Goal: Transaction & Acquisition: Obtain resource

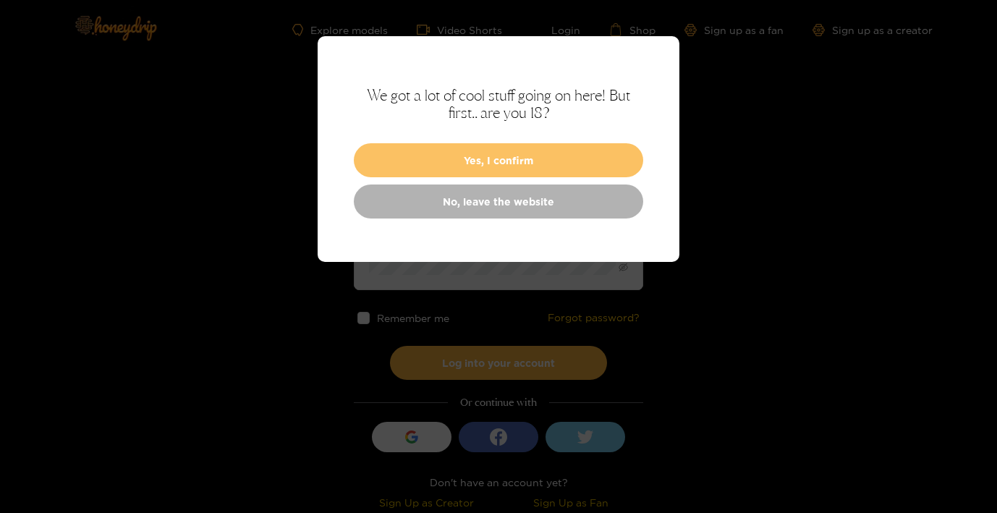
click at [527, 149] on button "Yes, I confirm" at bounding box center [498, 160] width 289 height 34
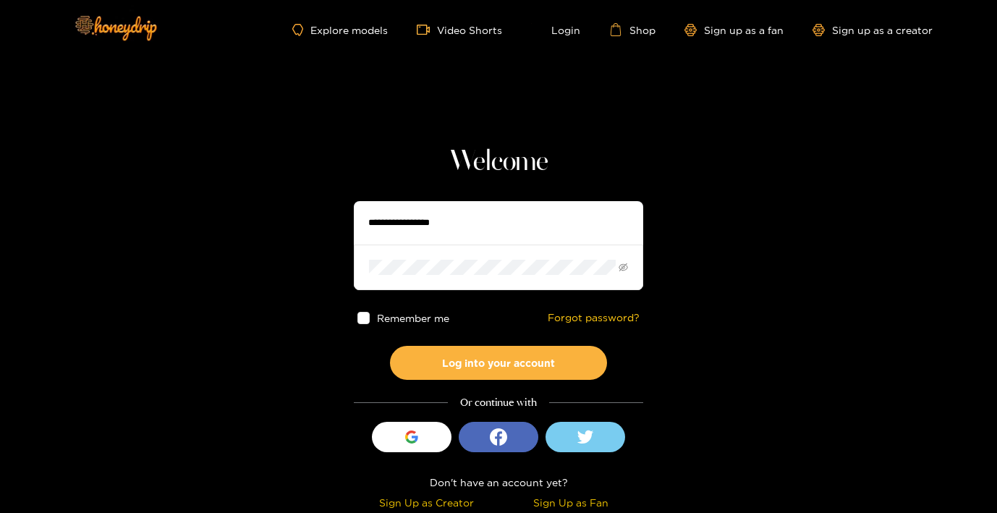
click at [476, 224] on input "text" at bounding box center [498, 222] width 289 height 43
type input "**********"
click at [390, 346] on button "Log into your account" at bounding box center [498, 363] width 217 height 34
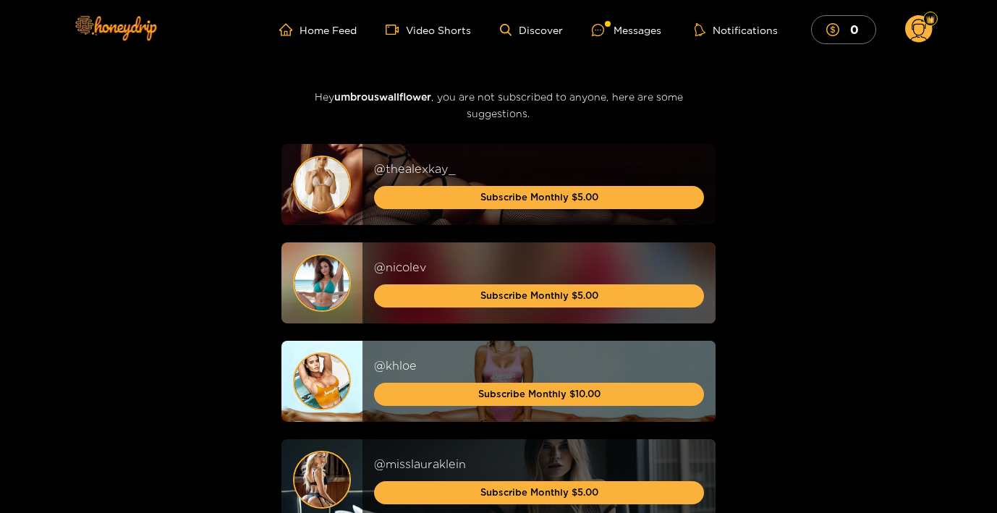
click at [923, 26] on icon at bounding box center [919, 31] width 17 height 25
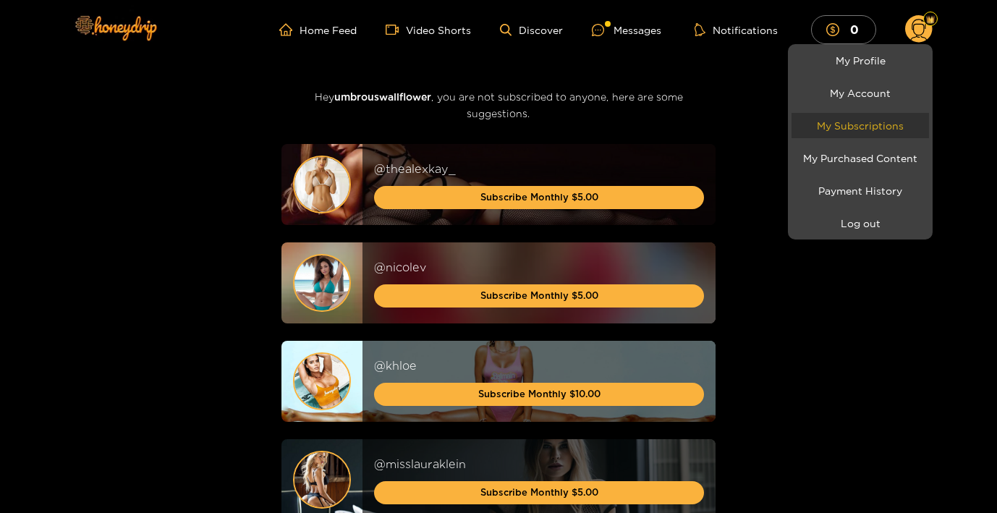
click at [872, 119] on link "My Subscriptions" at bounding box center [859, 125] width 137 height 25
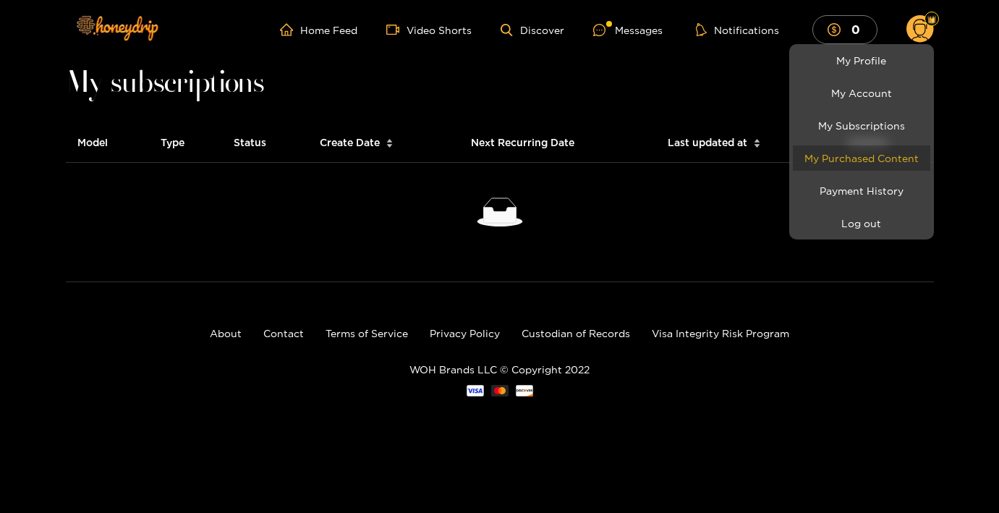
click at [888, 158] on link "My Purchased Content" at bounding box center [861, 157] width 137 height 25
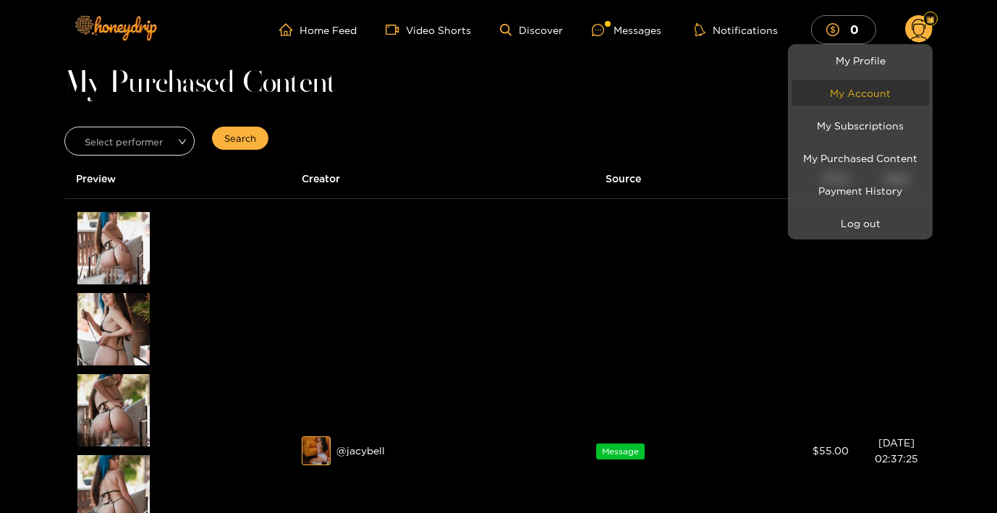
click at [856, 104] on link "My Account" at bounding box center [859, 92] width 137 height 25
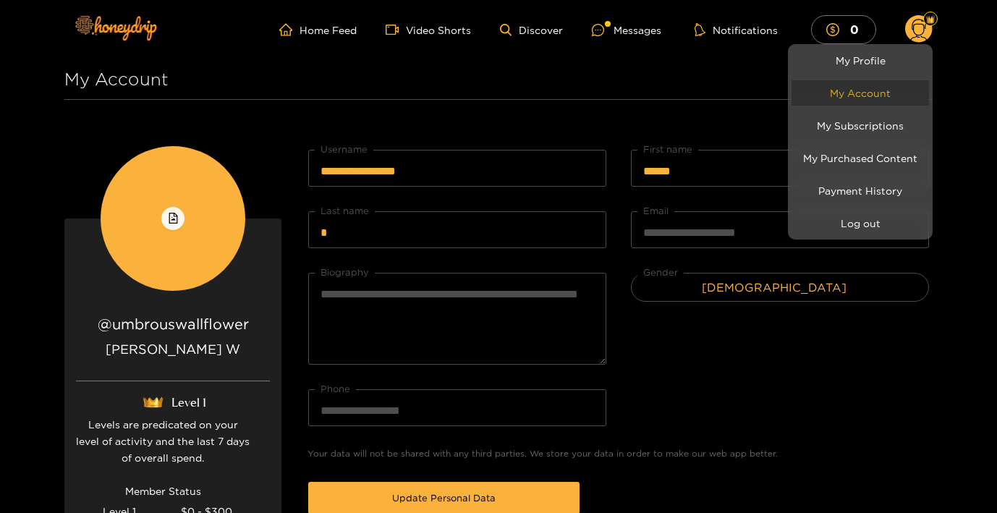
click at [854, 84] on link "My Account" at bounding box center [859, 92] width 137 height 25
click at [848, 61] on link "My Profile" at bounding box center [859, 60] width 137 height 25
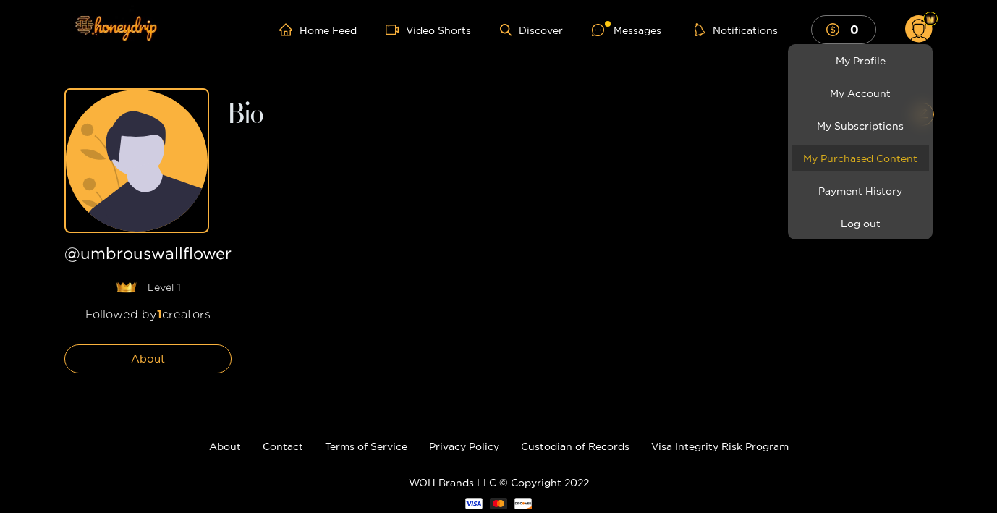
click at [849, 166] on link "My Purchased Content" at bounding box center [859, 157] width 137 height 25
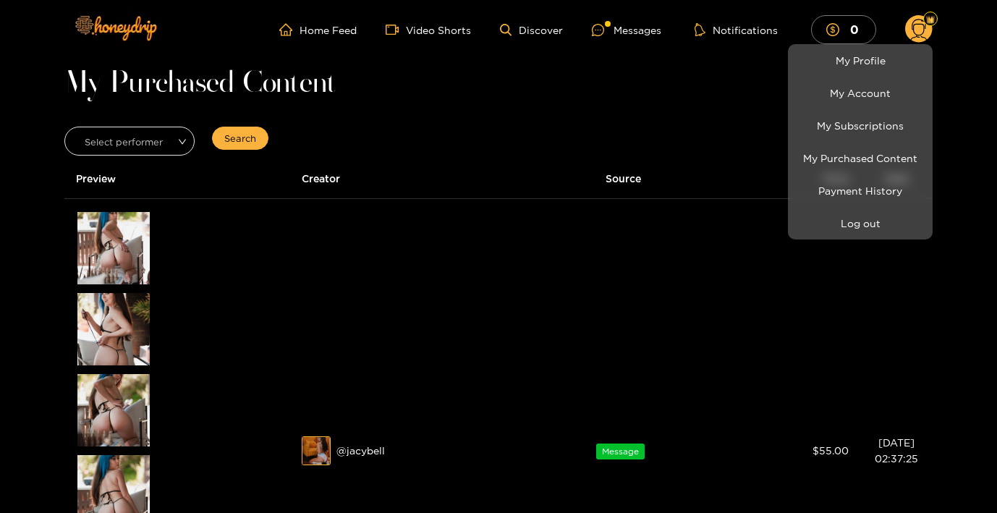
click at [679, 72] on div at bounding box center [498, 256] width 997 height 513
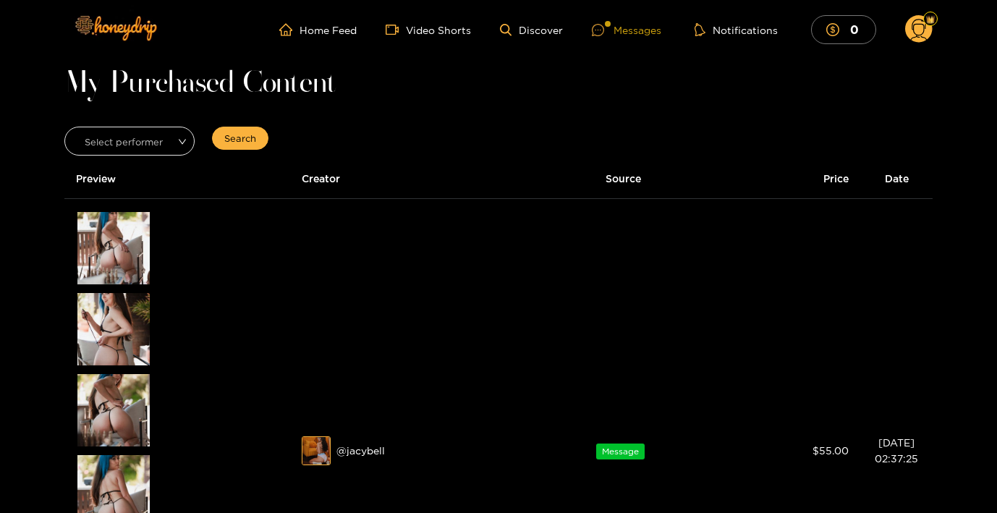
click at [622, 35] on div "Messages" at bounding box center [626, 30] width 69 height 17
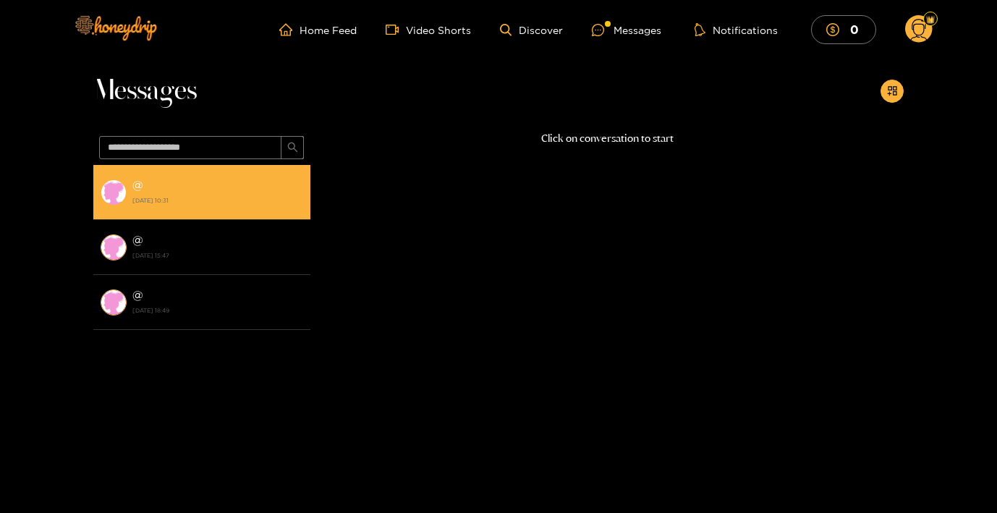
click at [228, 195] on strong "18 July 2024 10:31" at bounding box center [217, 200] width 171 height 13
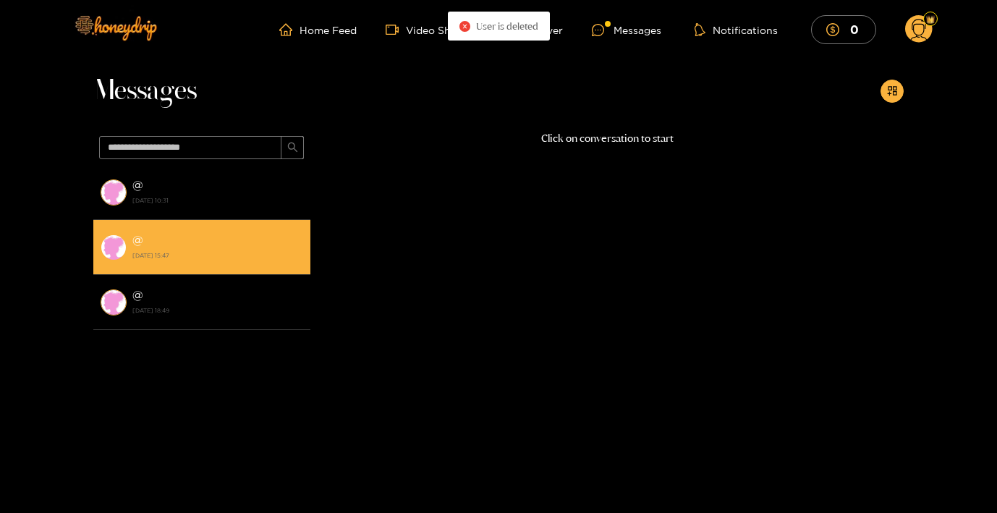
click at [228, 252] on strong "14 May 2024 15:47" at bounding box center [217, 255] width 171 height 13
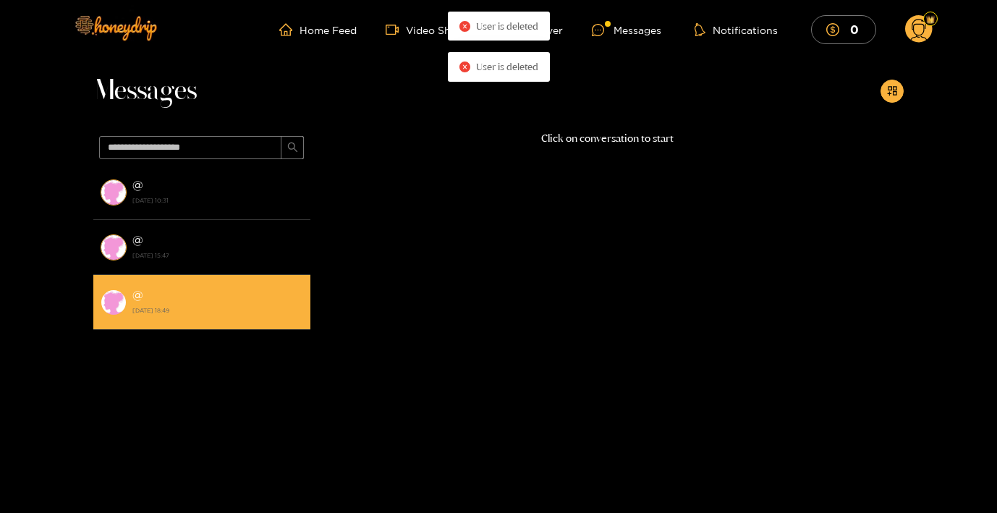
click at [232, 276] on li "@ 21 March 2023 18:49" at bounding box center [201, 302] width 217 height 55
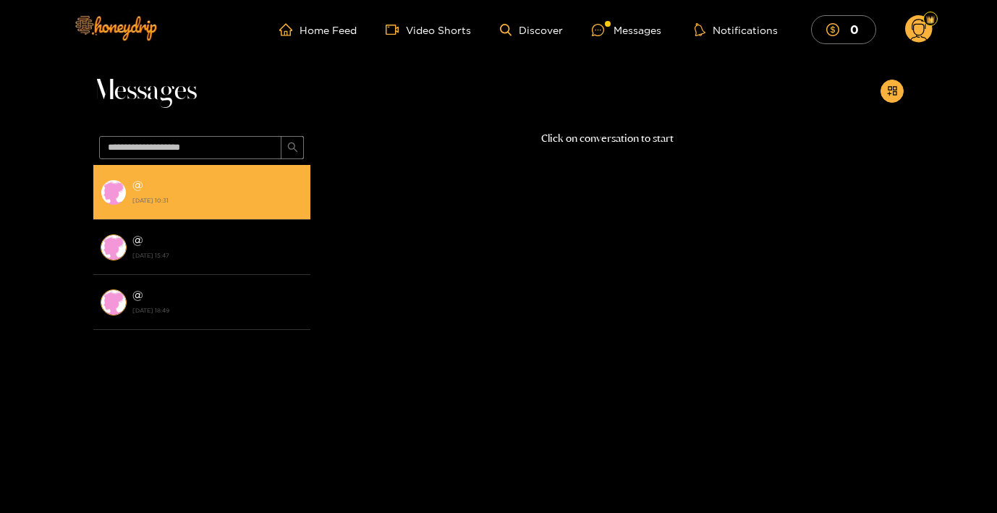
click at [229, 208] on li "@ 18 July 2024 10:31" at bounding box center [201, 192] width 217 height 55
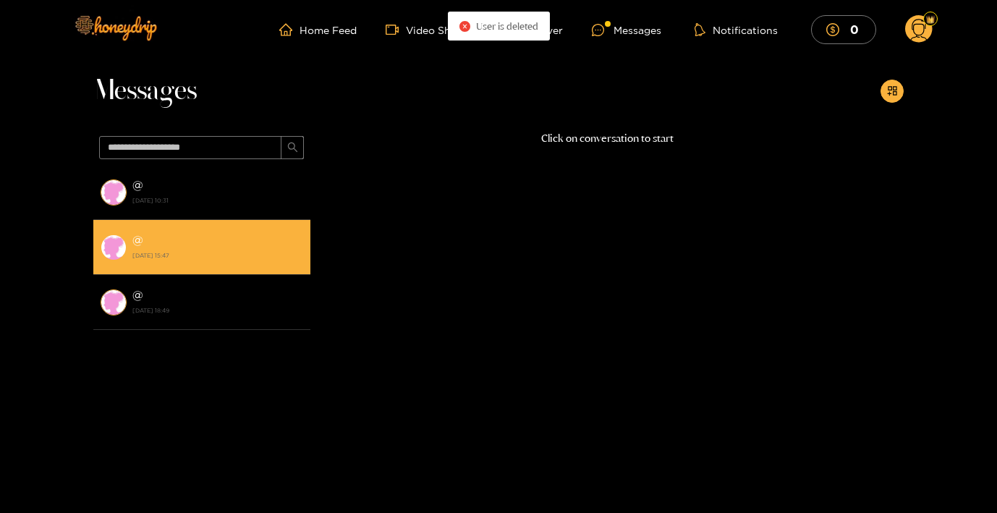
click at [229, 247] on div "@ 14 May 2024 15:47" at bounding box center [217, 247] width 171 height 33
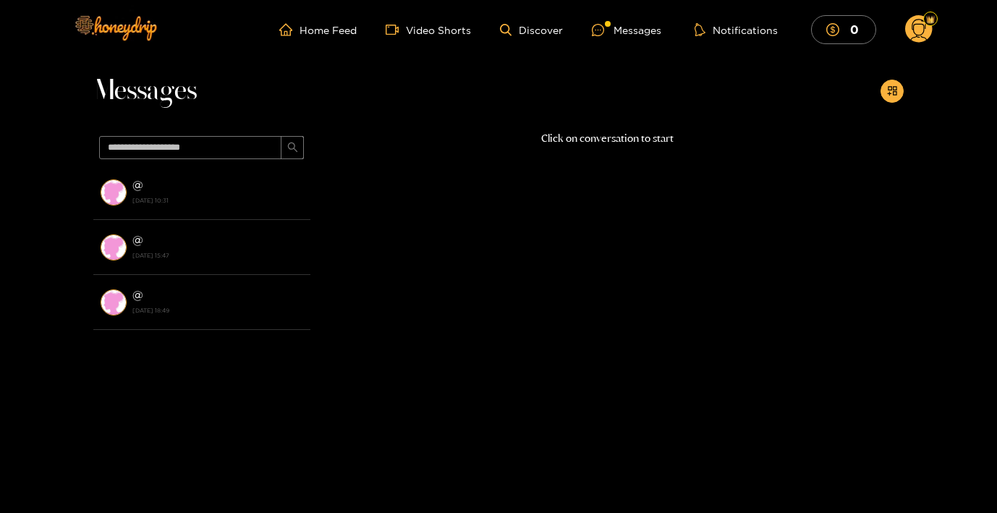
click at [903, 22] on ul "Home Feed Video Shorts Discover Messages Notifications 0" at bounding box center [605, 29] width 653 height 29
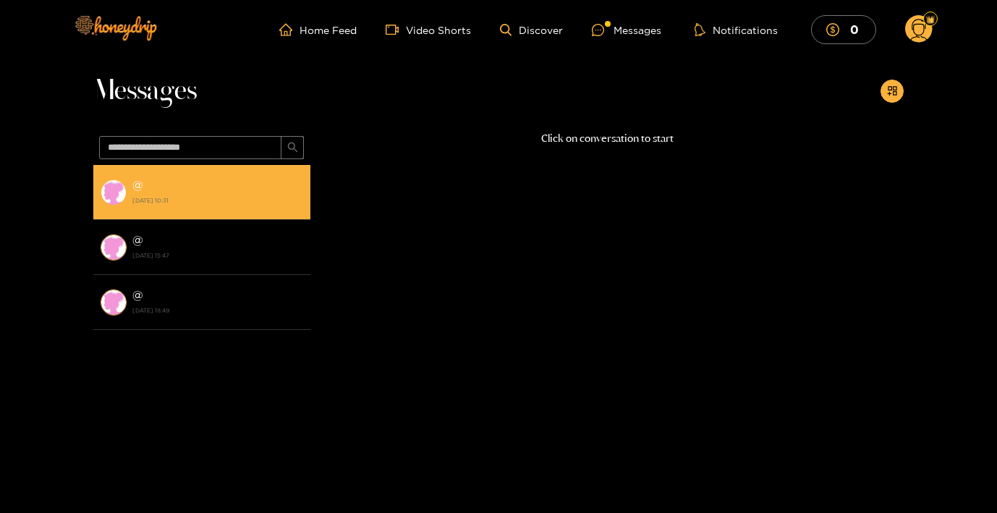
click at [142, 201] on strong "18 July 2024 10:31" at bounding box center [217, 200] width 171 height 13
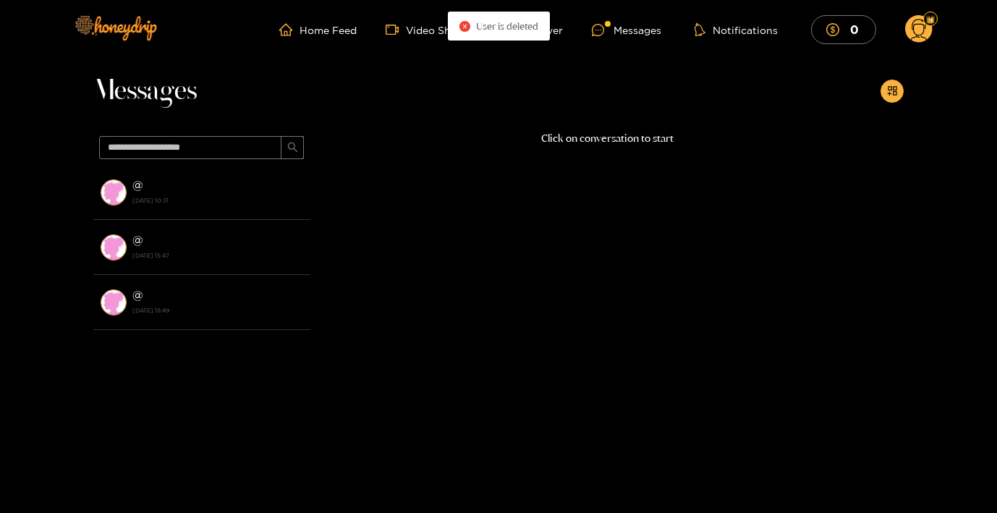
click at [909, 29] on circle at bounding box center [918, 28] width 27 height 27
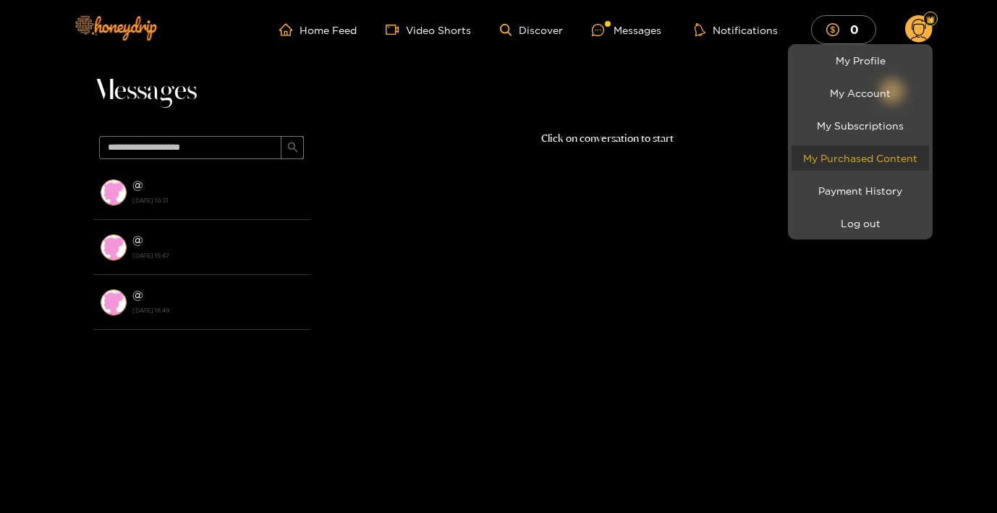
click at [862, 165] on link "My Purchased Content" at bounding box center [859, 157] width 137 height 25
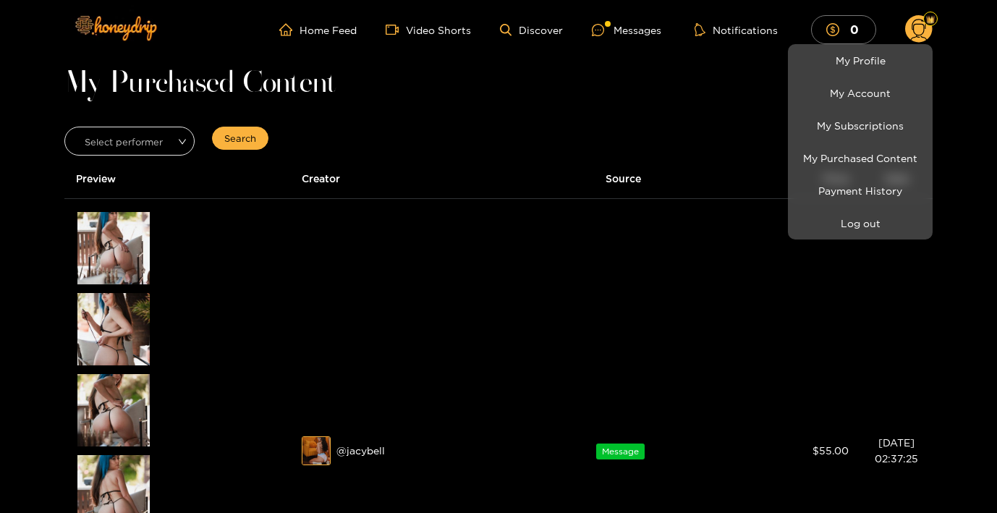
click at [354, 451] on div at bounding box center [498, 256] width 997 height 513
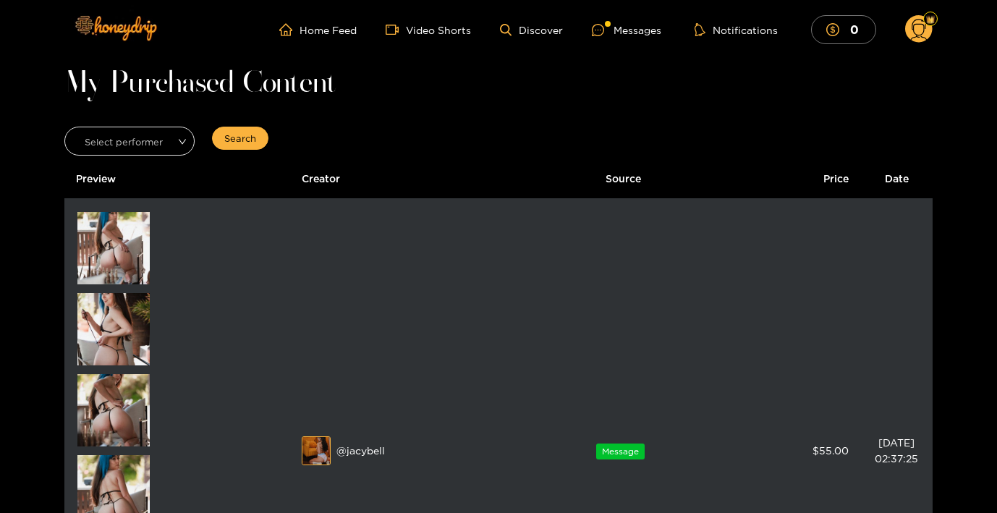
click at [309, 453] on img at bounding box center [316, 451] width 29 height 29
click at [349, 449] on div "@ jacybell" at bounding box center [412, 450] width 221 height 29
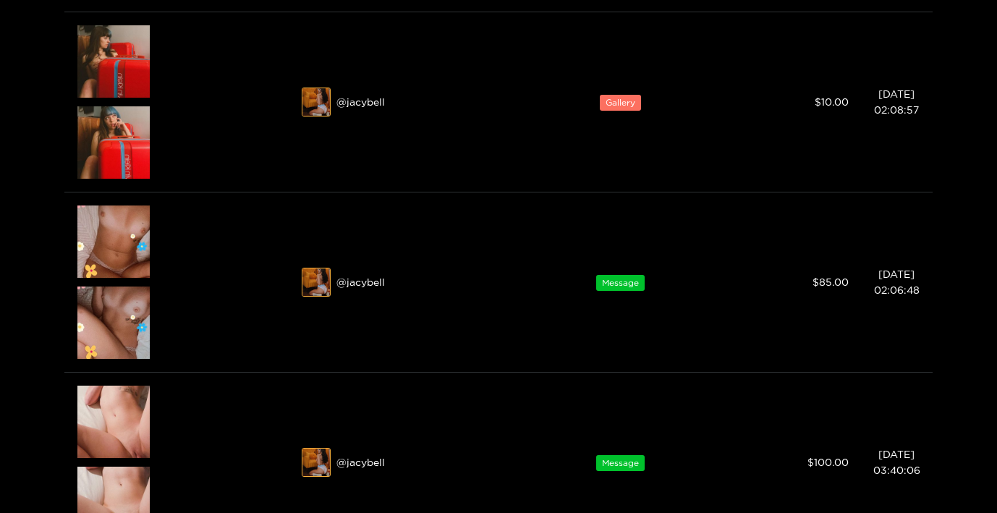
scroll to position [1054, 0]
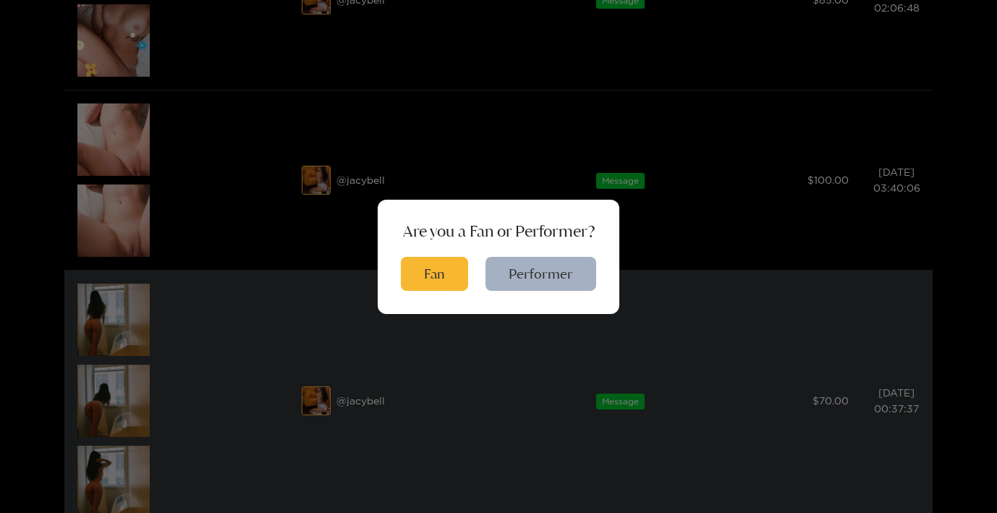
click at [307, 405] on div "Are you a Fan or Performer? Fan Performer" at bounding box center [498, 256] width 997 height 513
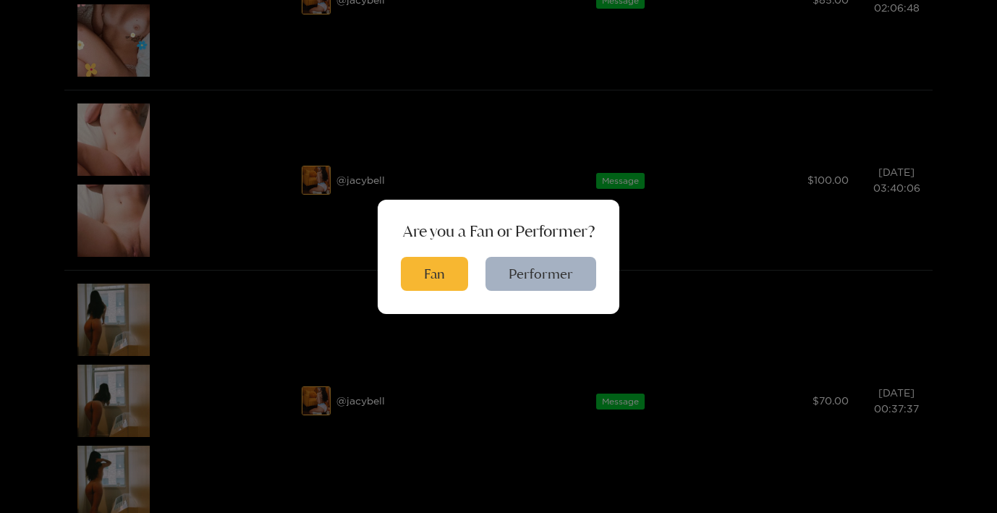
click at [616, 61] on div "Are you a Fan or Performer? Fan Performer" at bounding box center [498, 256] width 997 height 513
click at [610, 103] on div "Are you a Fan or Performer? Fan Performer" at bounding box center [498, 256] width 997 height 513
click at [517, 124] on div "Are you a Fan or Performer? Fan Performer" at bounding box center [498, 256] width 997 height 513
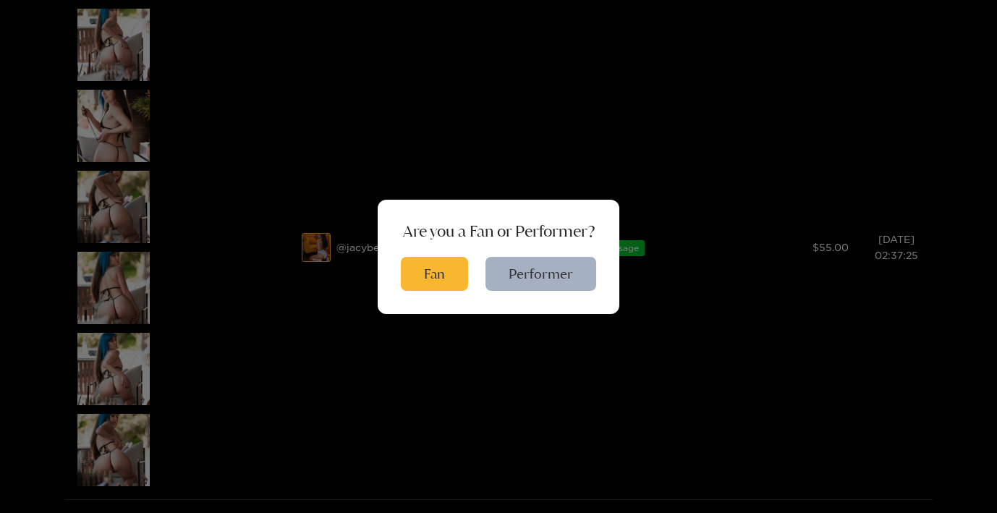
scroll to position [0, 0]
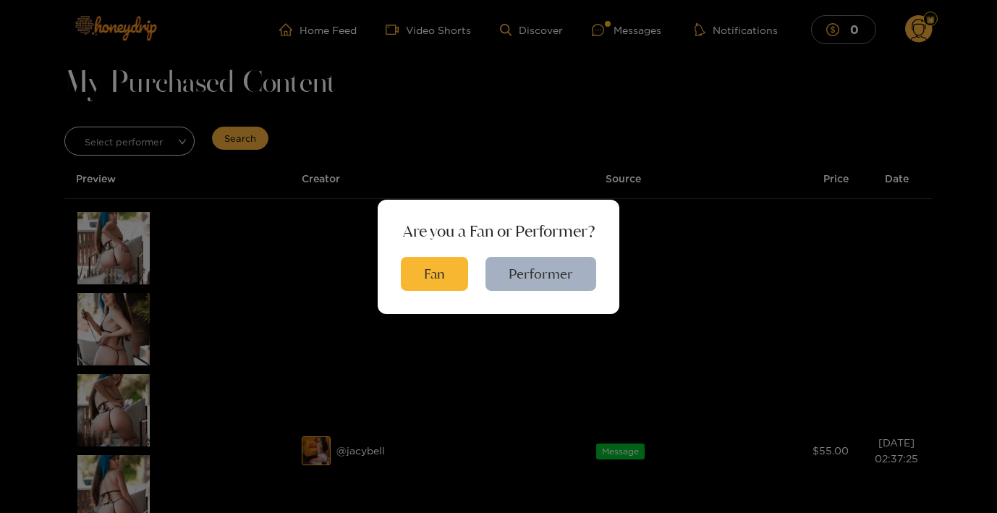
click at [346, 80] on div "Are you a Fan or Performer? Fan Performer" at bounding box center [498, 256] width 997 height 513
click at [534, 273] on button "Performer" at bounding box center [540, 274] width 111 height 34
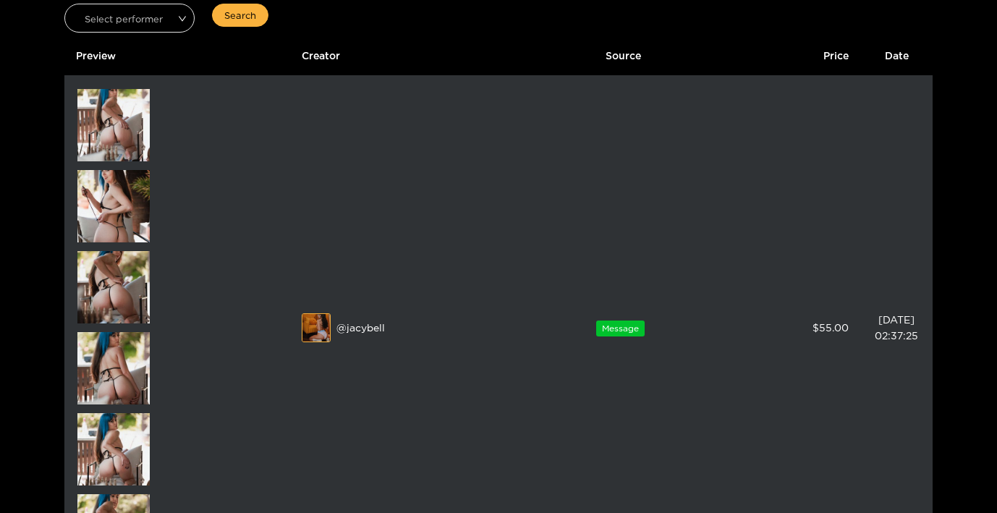
scroll to position [158, 0]
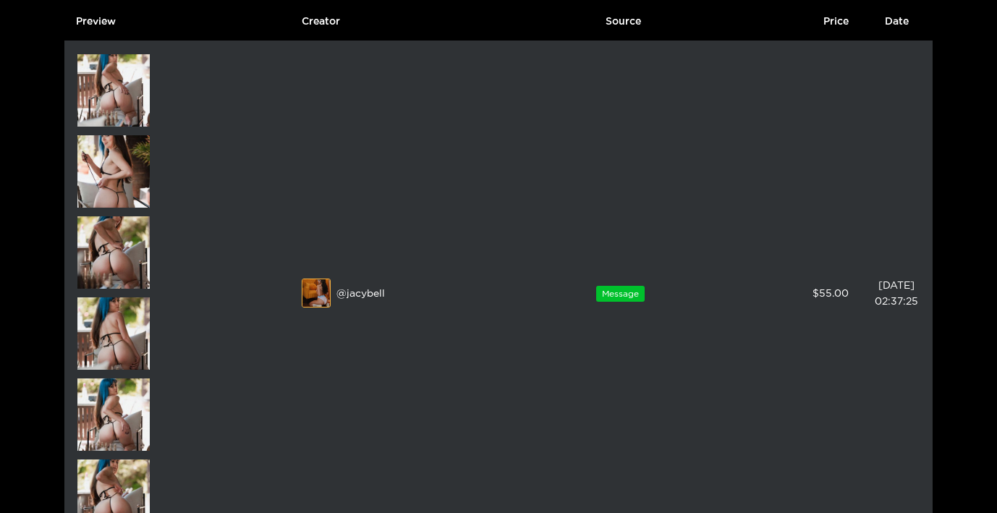
click at [314, 294] on img at bounding box center [316, 293] width 29 height 29
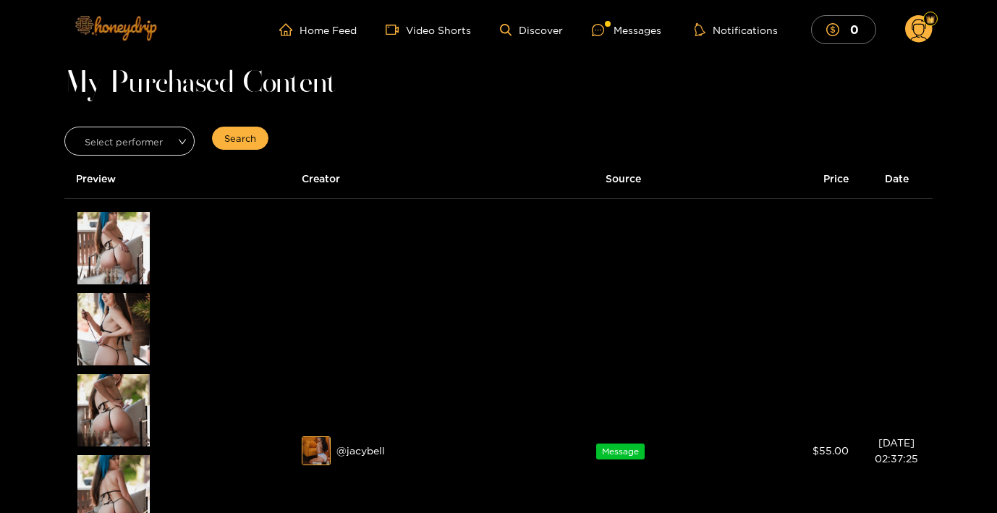
click at [132, 23] on img at bounding box center [114, 27] width 101 height 61
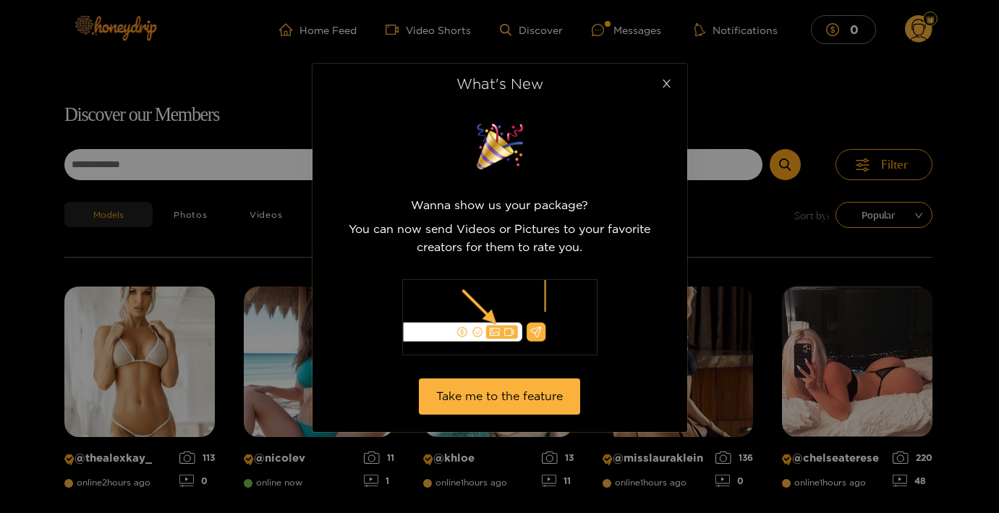
click at [668, 80] on icon "close" at bounding box center [666, 83] width 11 height 11
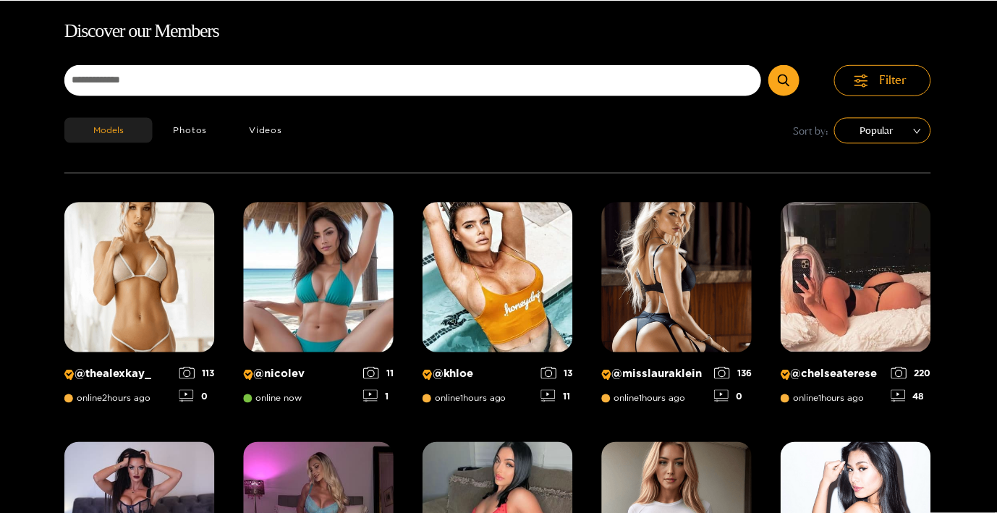
scroll to position [93, 0]
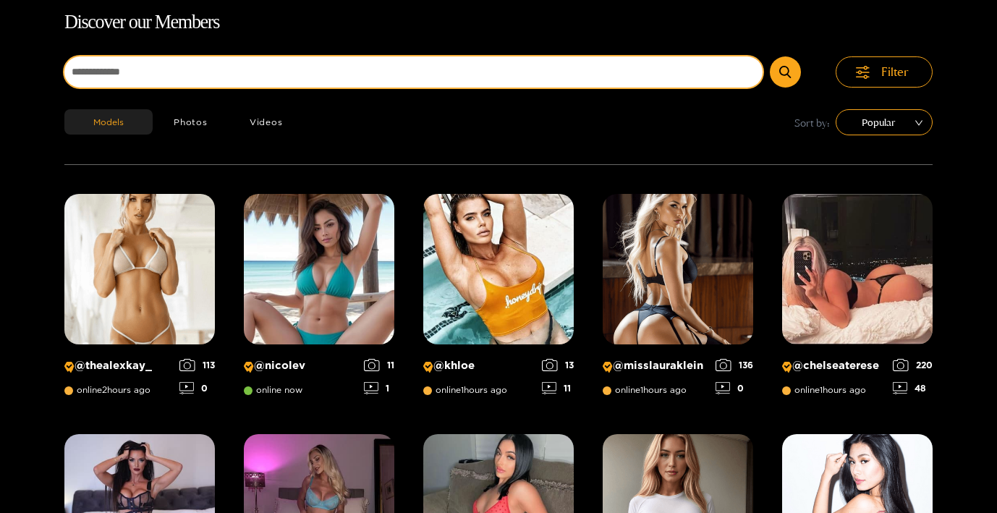
click at [499, 78] on input at bounding box center [413, 71] width 698 height 31
click at [770, 56] on button "submit" at bounding box center [785, 71] width 31 height 31
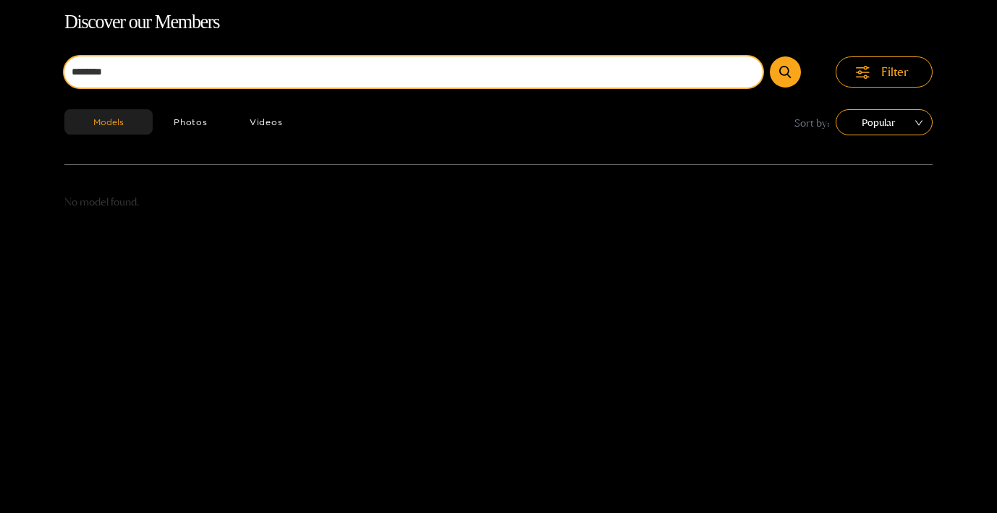
click at [89, 72] on input "********" at bounding box center [413, 71] width 698 height 31
click at [770, 56] on button "submit" at bounding box center [785, 71] width 31 height 31
type input "********"
click at [770, 56] on button "submit" at bounding box center [785, 71] width 31 height 31
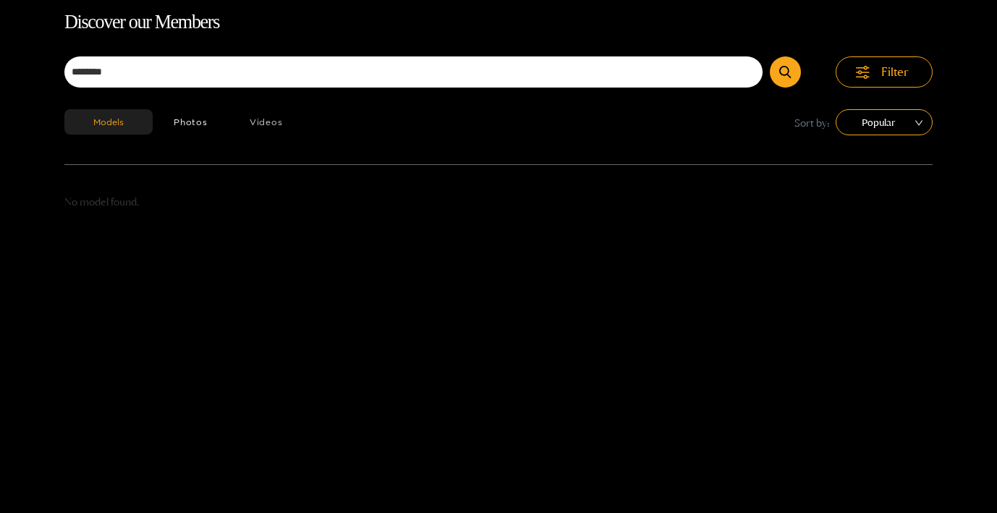
click at [263, 119] on button "Videos" at bounding box center [266, 121] width 75 height 25
click at [179, 122] on button "Photos" at bounding box center [191, 121] width 76 height 25
click at [124, 122] on button "Models" at bounding box center [108, 121] width 88 height 25
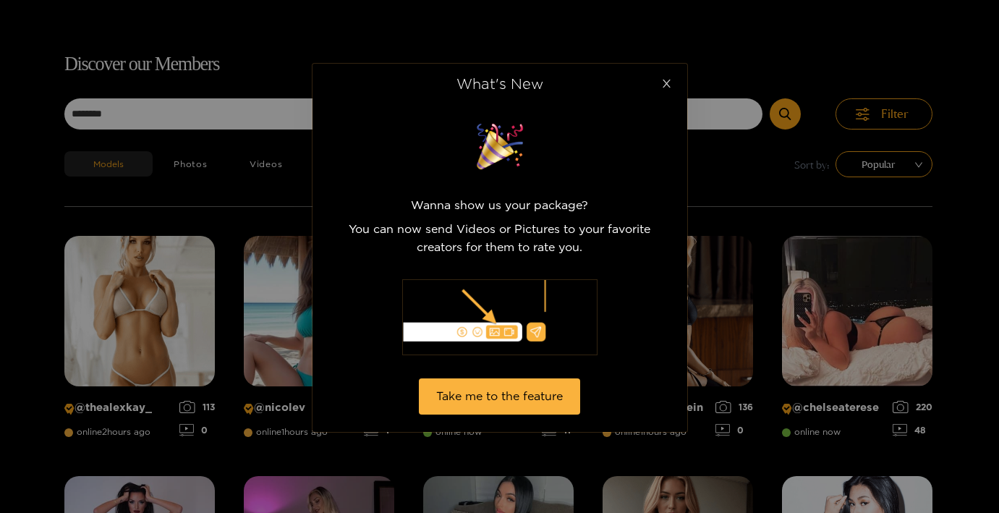
click at [667, 82] on icon "close" at bounding box center [666, 83] width 11 height 11
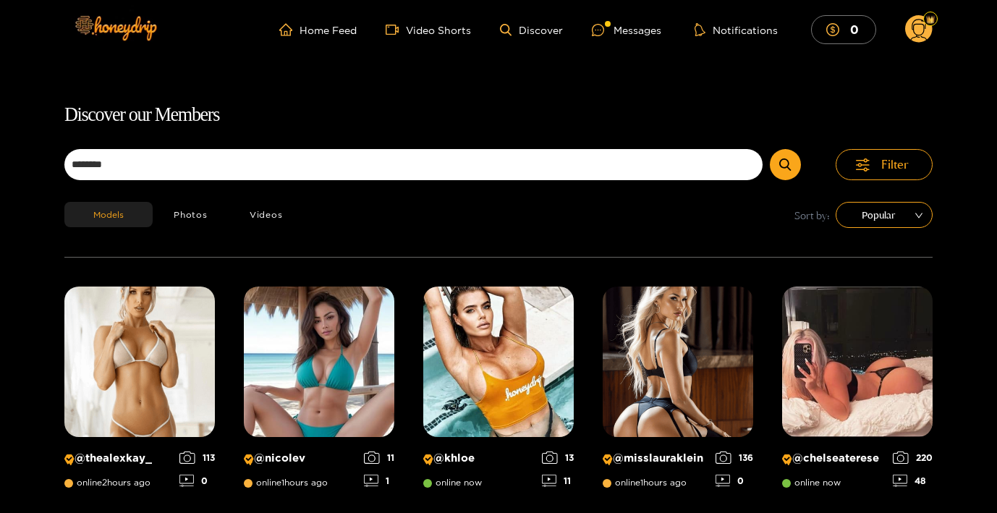
click at [916, 33] on circle at bounding box center [918, 28] width 27 height 27
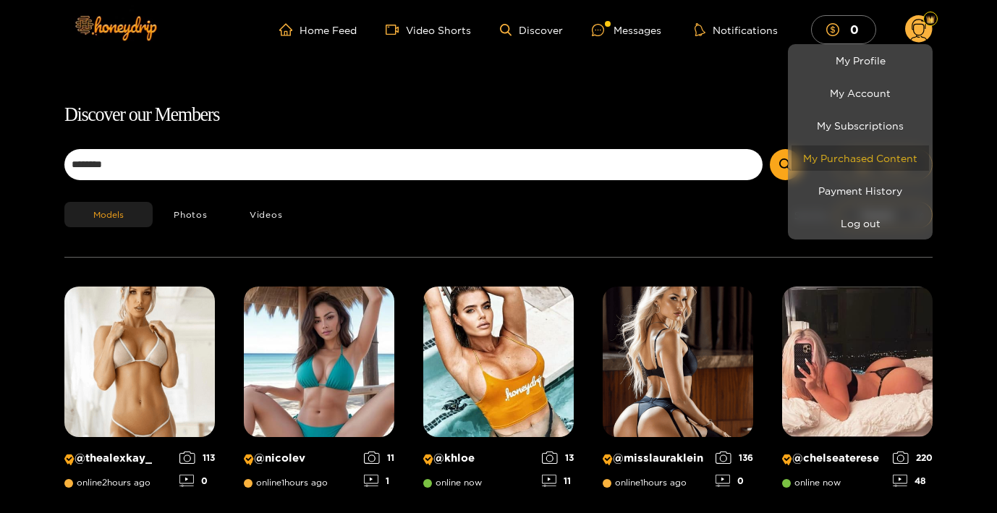
click at [870, 158] on link "My Purchased Content" at bounding box center [859, 157] width 137 height 25
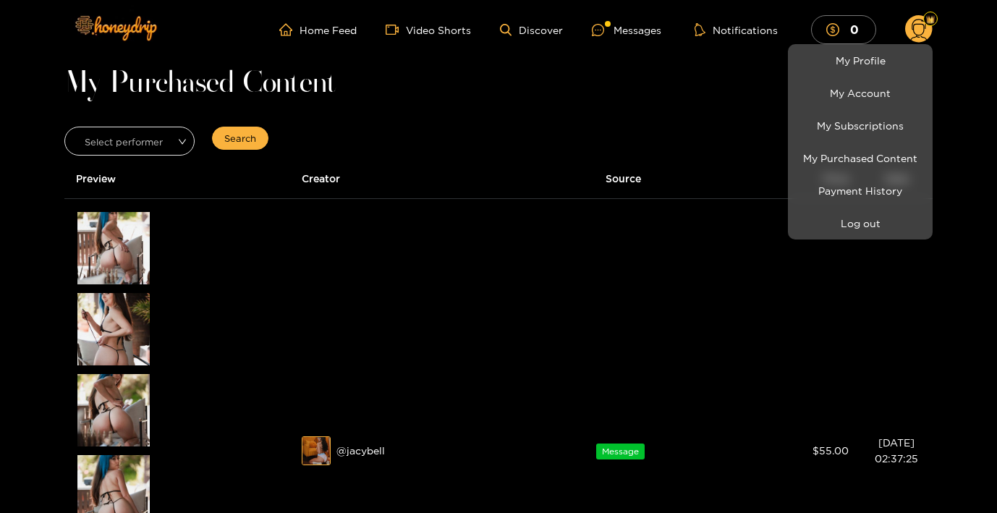
click at [127, 244] on div at bounding box center [498, 256] width 997 height 513
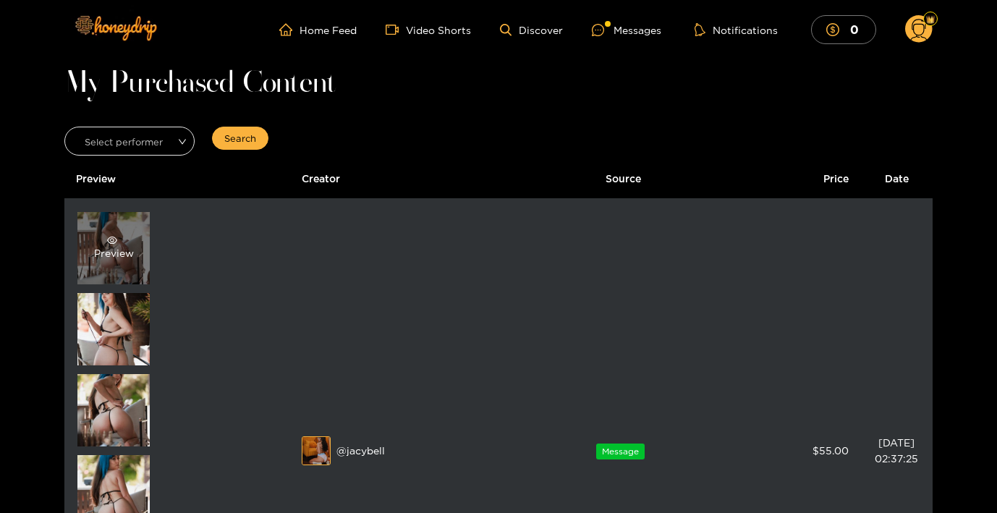
click at [101, 252] on div "Preview" at bounding box center [114, 248] width 40 height 26
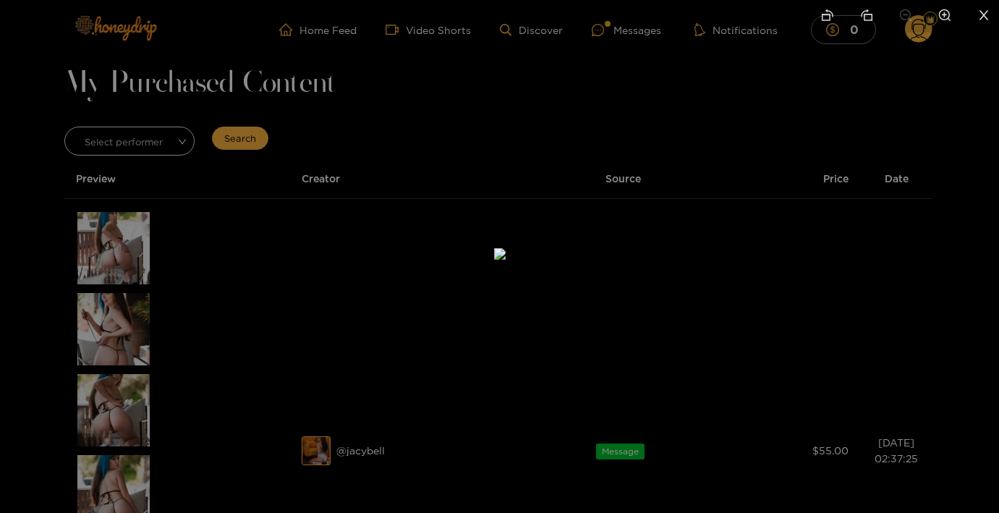
click at [114, 246] on div at bounding box center [499, 256] width 999 height 513
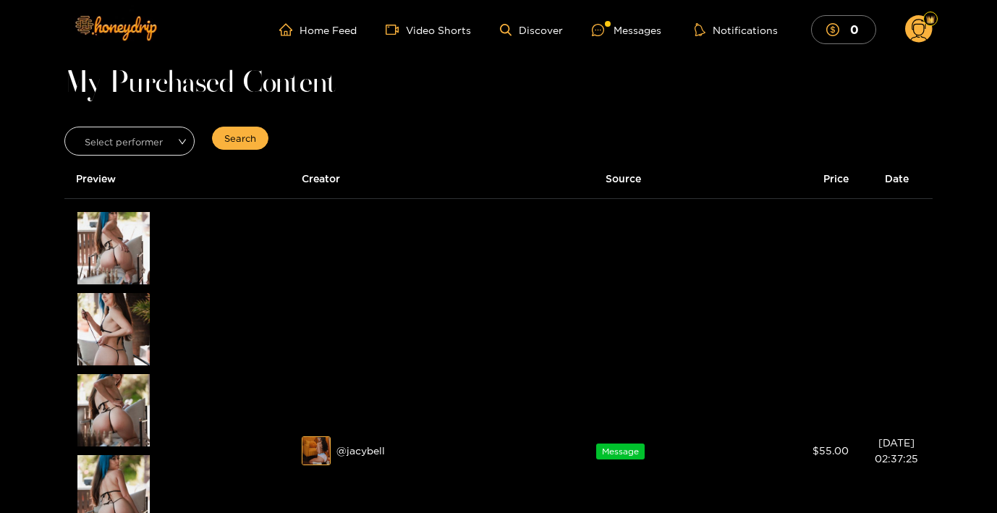
click at [114, 246] on div "Preview" at bounding box center [114, 248] width 40 height 26
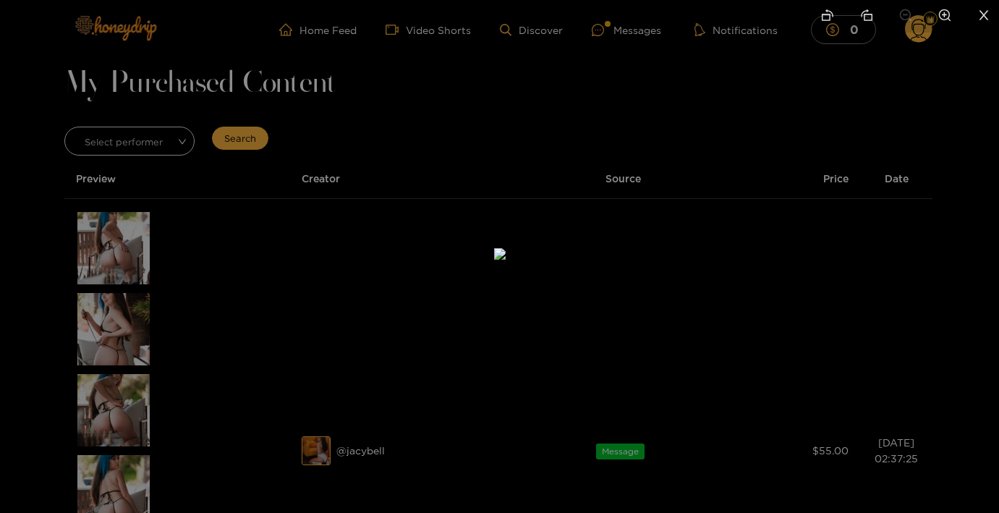
click at [119, 436] on div at bounding box center [499, 256] width 999 height 513
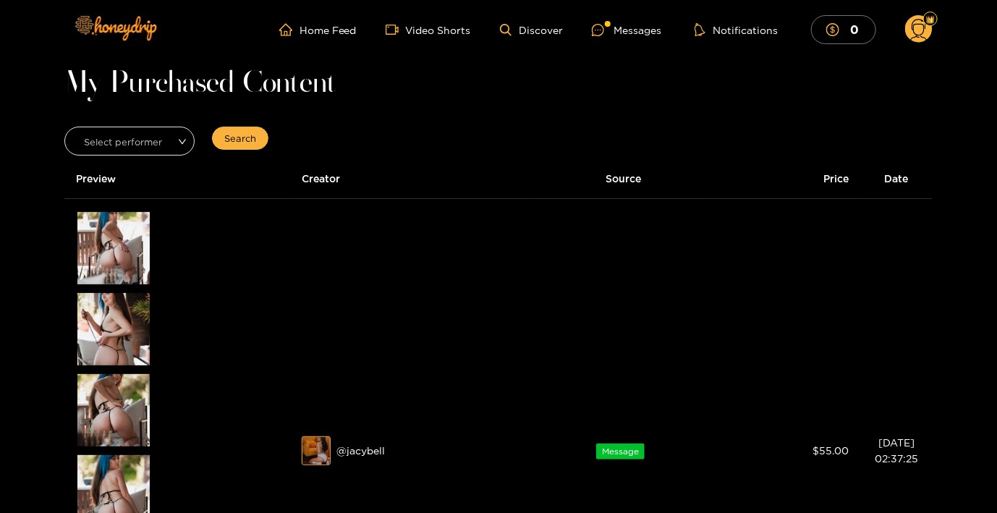
click at [119, 436] on div "Preview" at bounding box center [113, 410] width 72 height 72
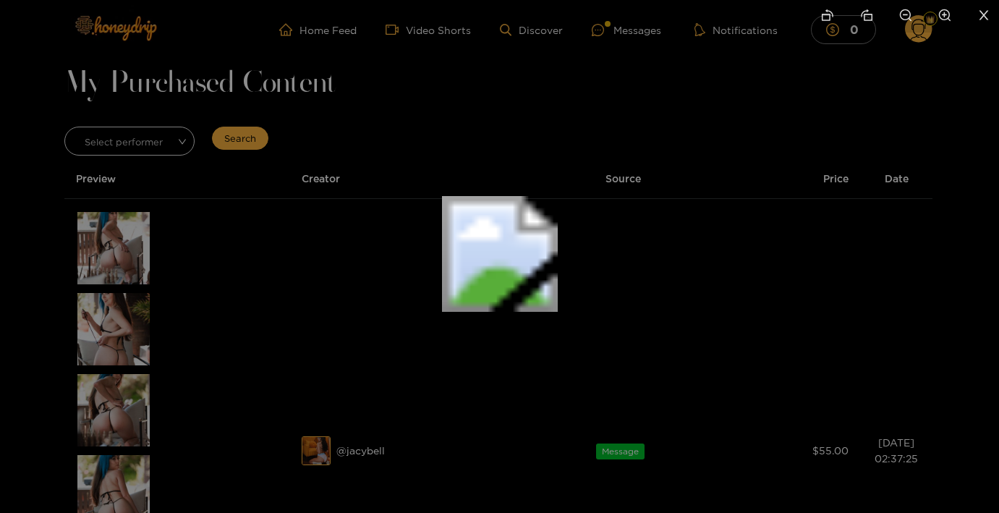
click at [442, 312] on img at bounding box center [500, 254] width 116 height 116
click at [442, 311] on img at bounding box center [500, 254] width 116 height 116
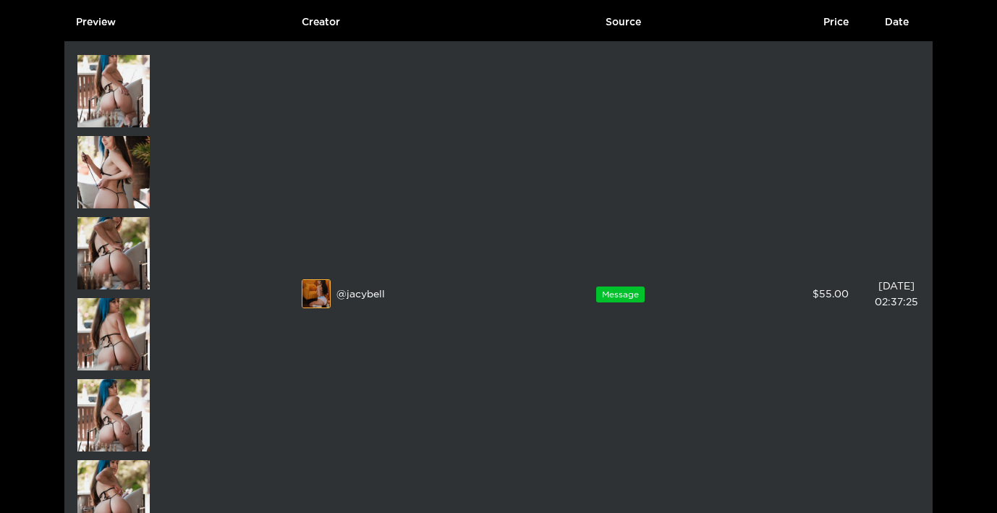
scroll to position [171, 0]
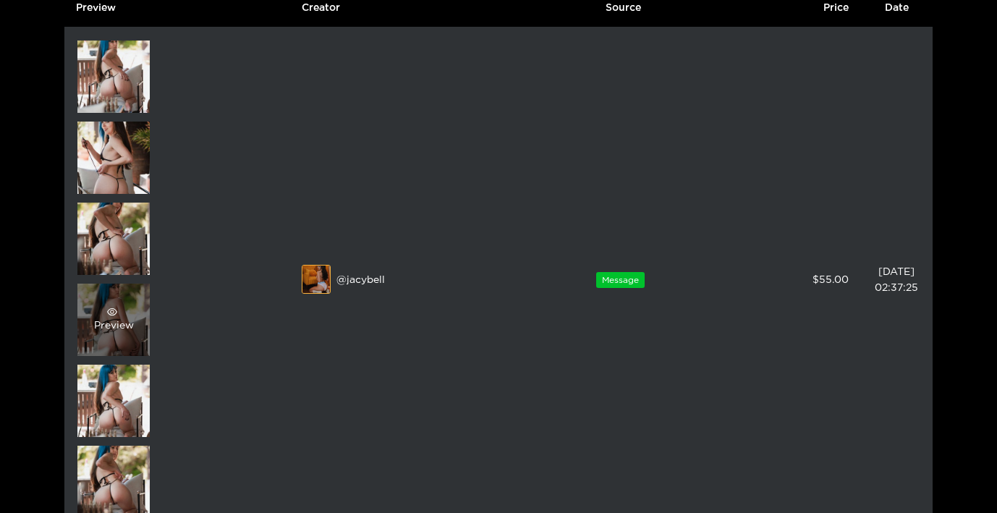
click at [129, 327] on div "Preview" at bounding box center [114, 320] width 40 height 26
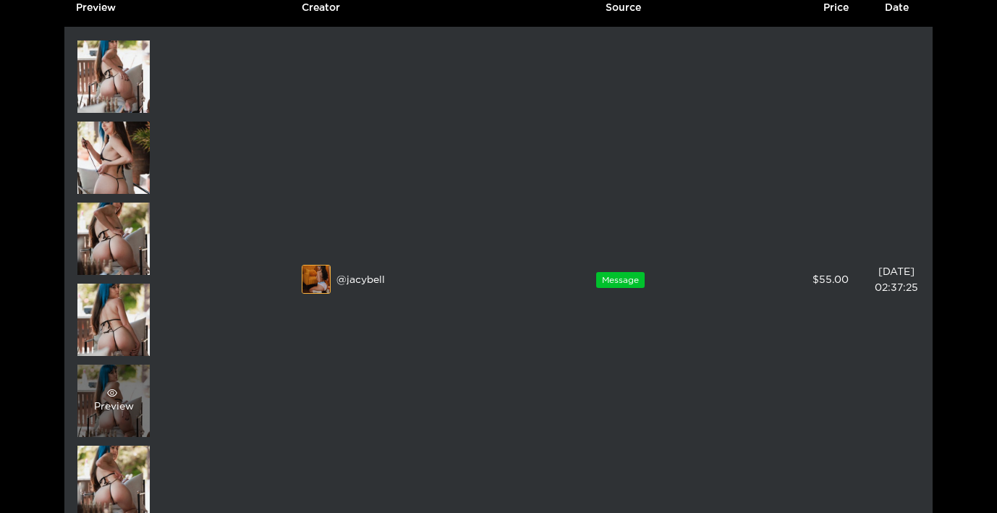
click at [127, 394] on span "eye" at bounding box center [112, 393] width 37 height 10
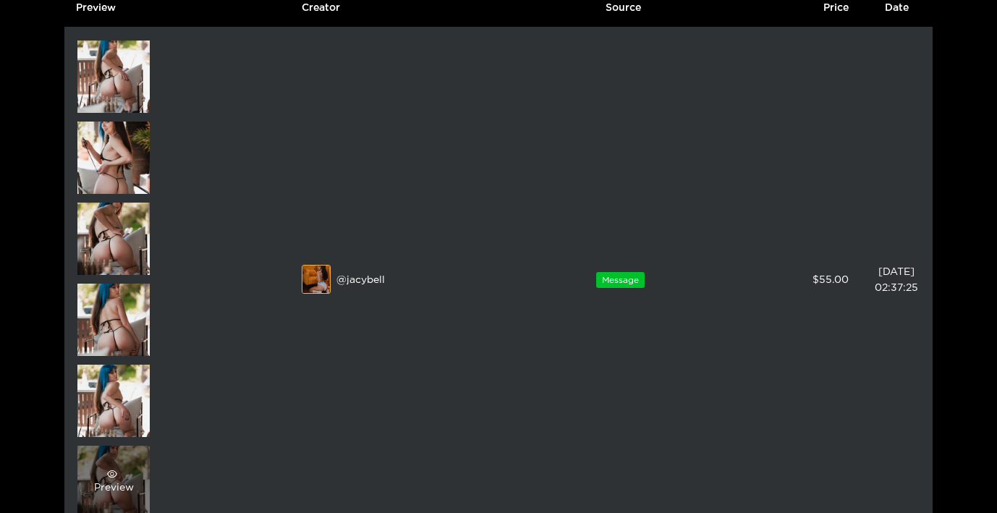
click at [114, 478] on div "Preview" at bounding box center [114, 482] width 40 height 26
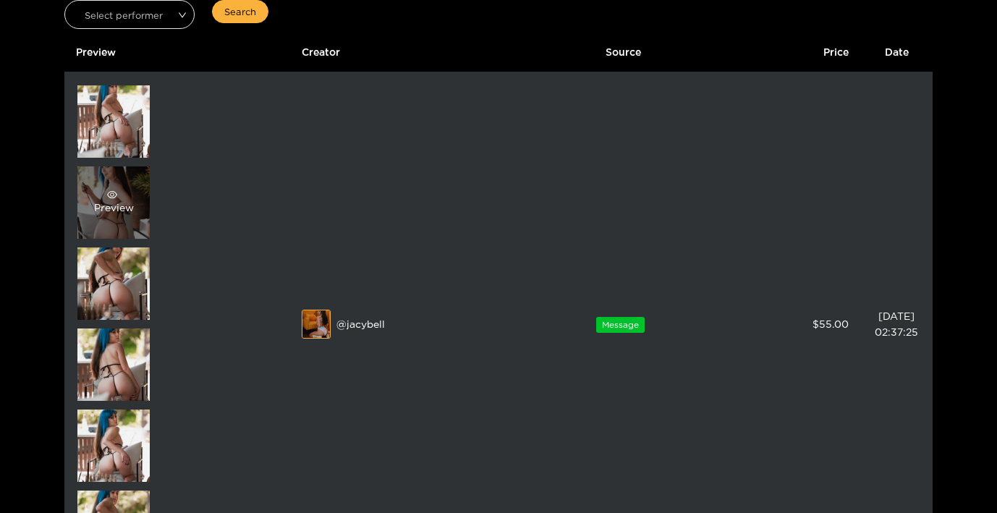
scroll to position [116, 0]
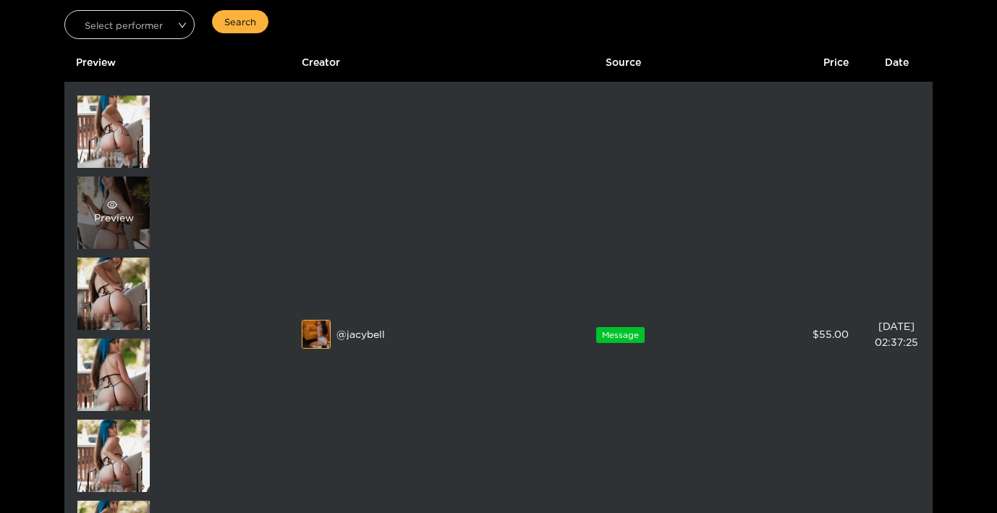
click at [114, 200] on icon "eye" at bounding box center [112, 205] width 10 height 10
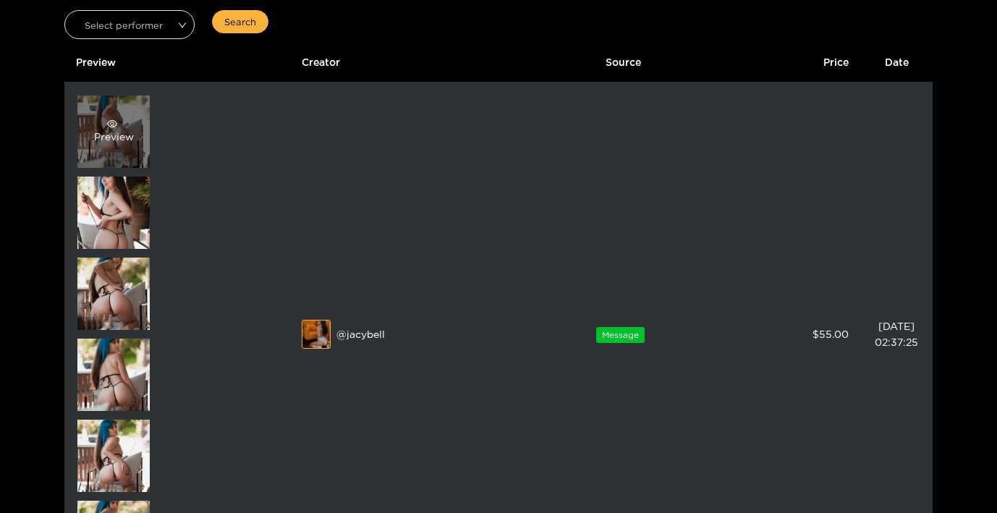
click at [103, 120] on span "eye" at bounding box center [112, 124] width 37 height 10
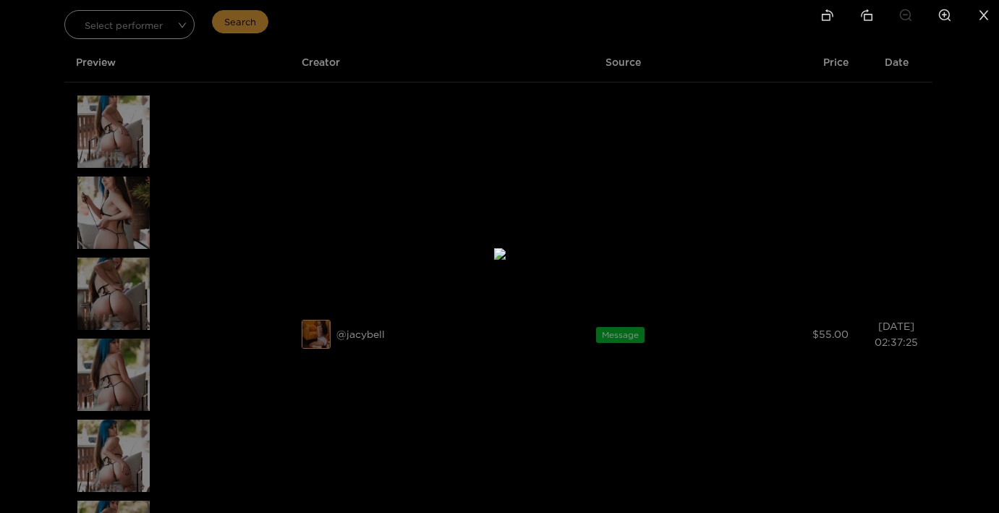
click at [250, 195] on div at bounding box center [499, 256] width 999 height 513
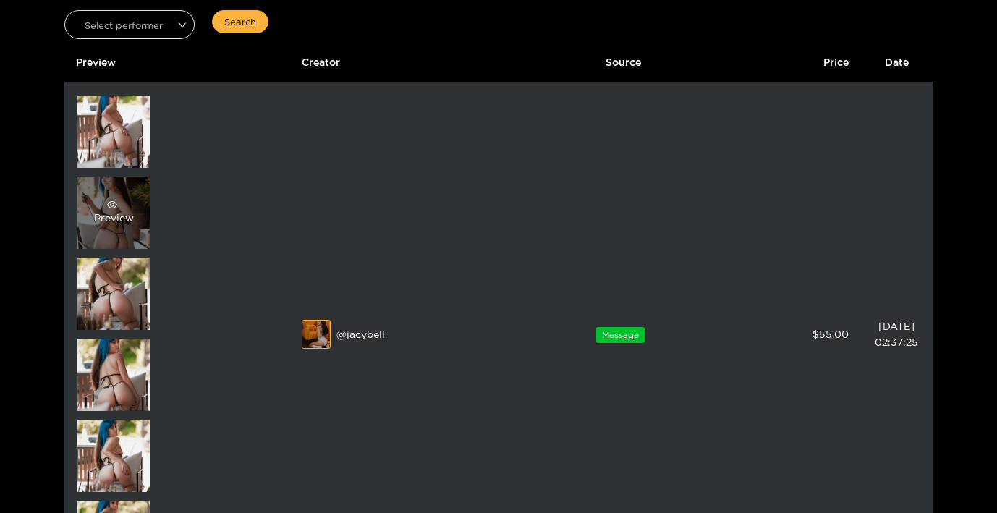
click at [122, 210] on div "Preview" at bounding box center [114, 213] width 40 height 26
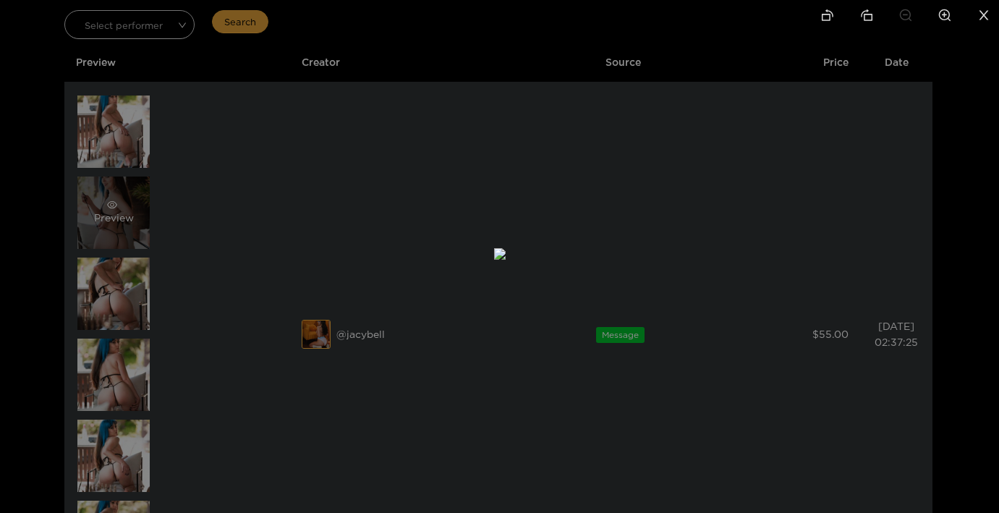
click at [122, 210] on div at bounding box center [499, 256] width 999 height 513
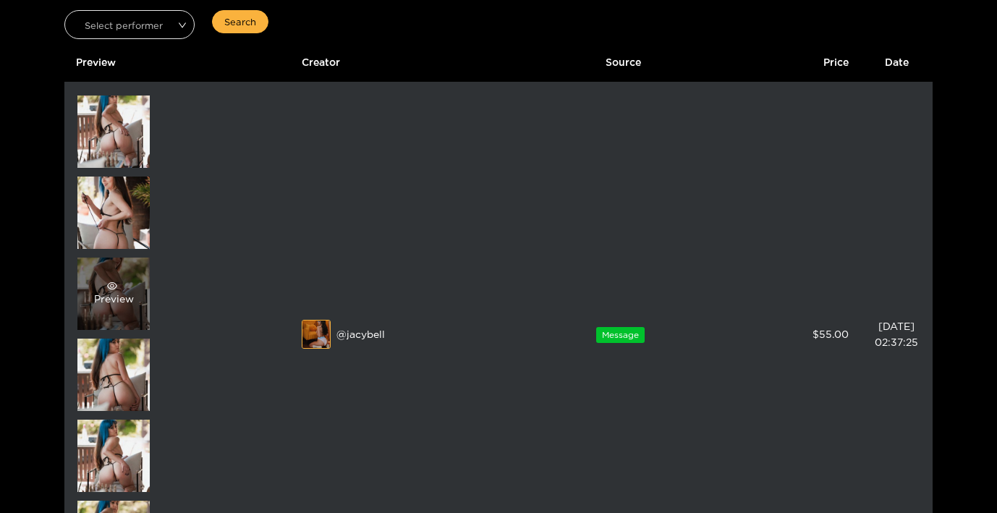
click at [120, 287] on span "eye" at bounding box center [112, 286] width 37 height 10
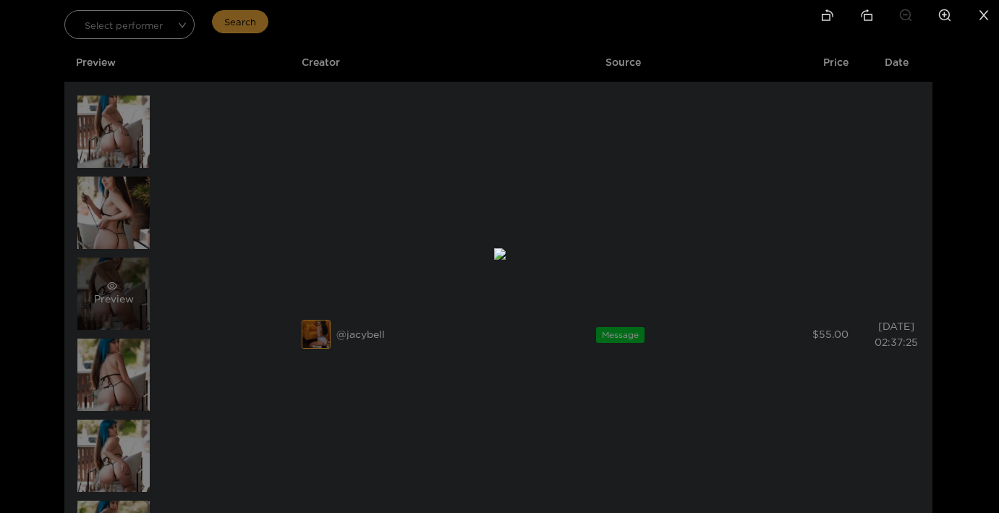
click at [120, 287] on div at bounding box center [499, 256] width 999 height 513
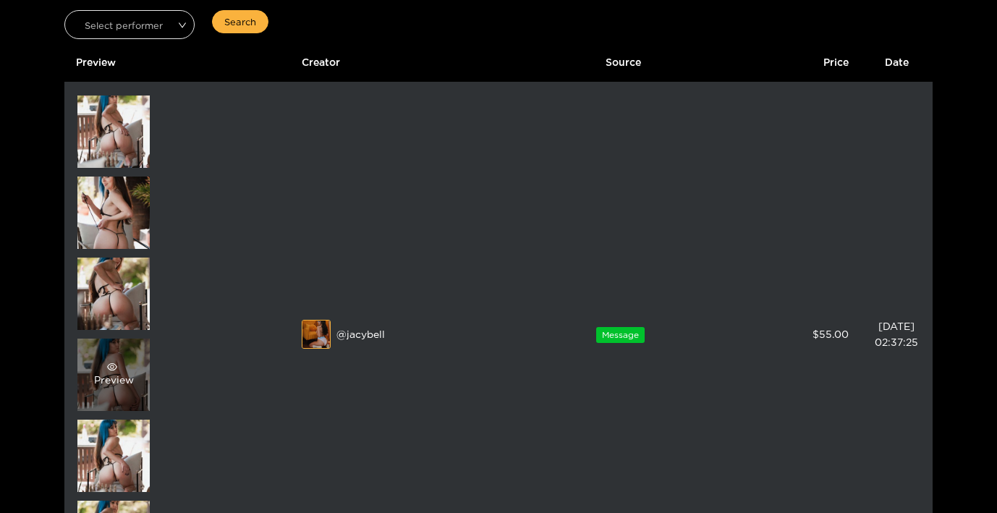
click at [122, 380] on div "Preview" at bounding box center [114, 375] width 40 height 26
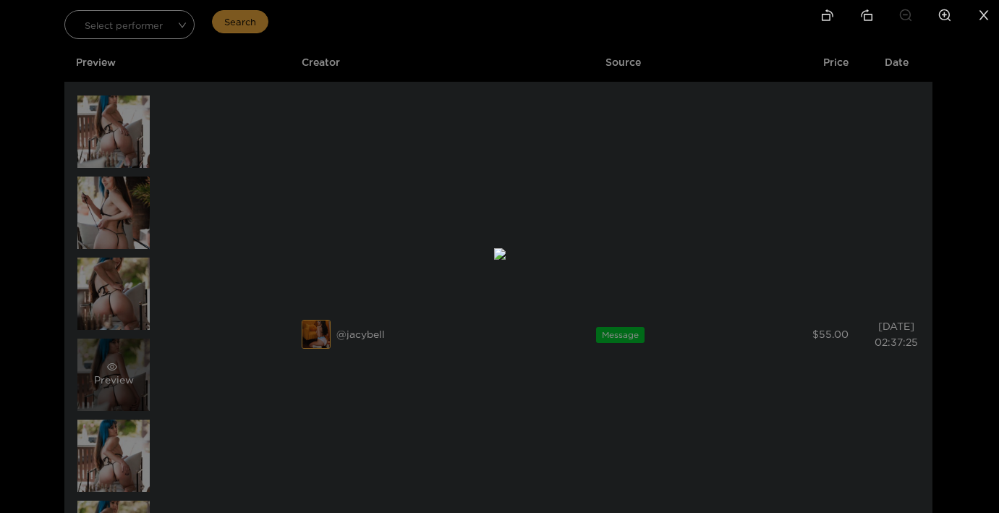
click at [122, 380] on div at bounding box center [499, 256] width 999 height 513
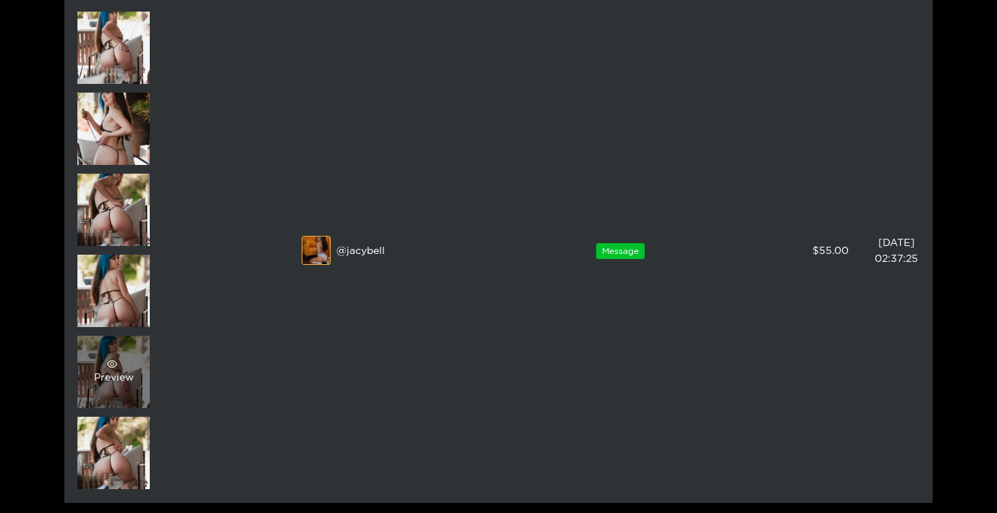
scroll to position [205, 0]
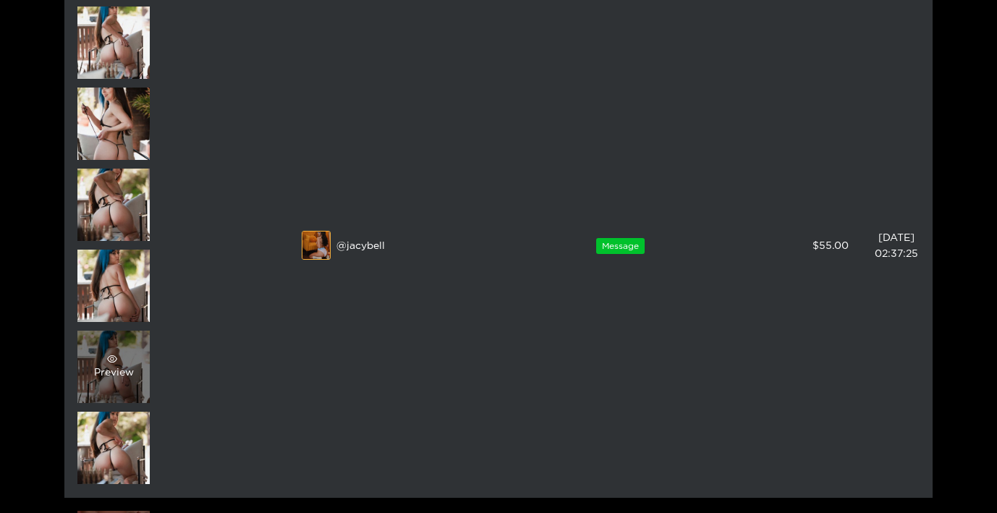
click at [122, 380] on div "Preview" at bounding box center [113, 367] width 72 height 72
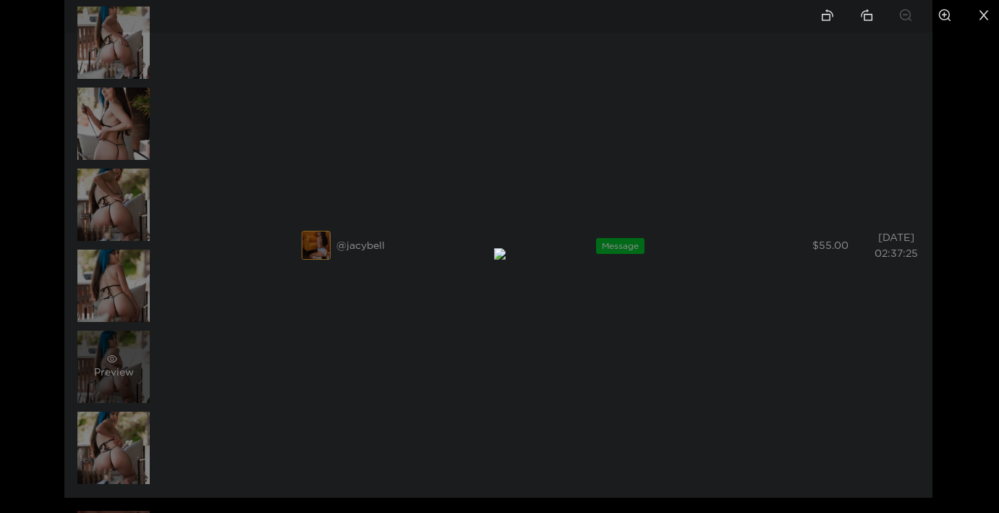
click at [122, 380] on div at bounding box center [499, 256] width 999 height 513
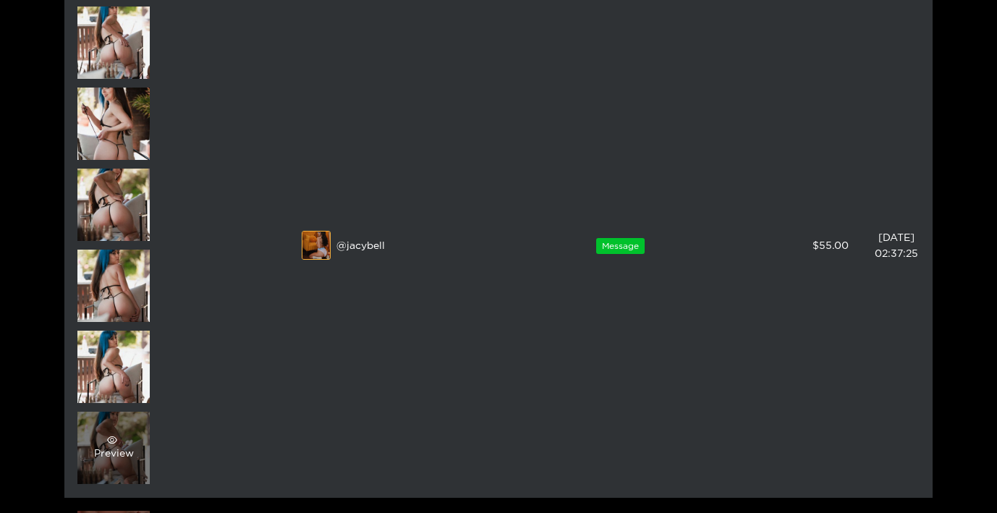
click at [115, 472] on div "Preview" at bounding box center [113, 448] width 72 height 72
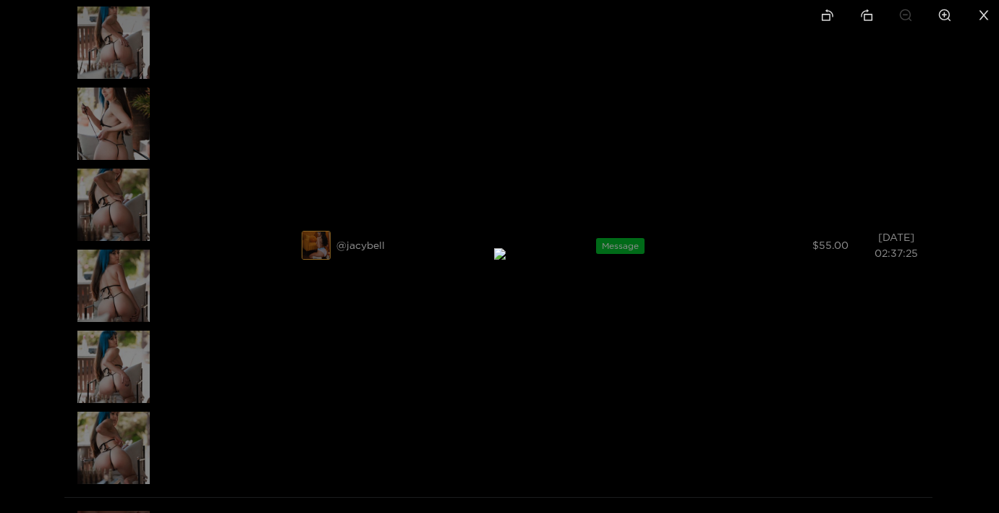
click at [941, 14] on icon "zoom-in" at bounding box center [944, 15] width 13 height 13
drag, startPoint x: 601, startPoint y: 229, endPoint x: 642, endPoint y: 51, distance: 182.6
click at [549, 88] on img at bounding box center [531, 105] width 35 height 35
click at [980, 18] on icon "close" at bounding box center [983, 14] width 9 height 9
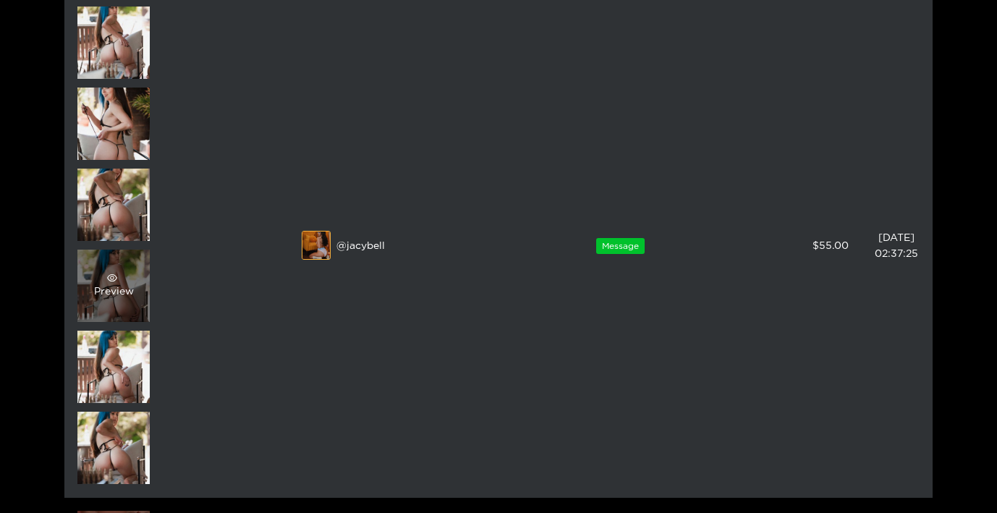
click at [90, 282] on div "Preview" at bounding box center [113, 286] width 72 height 72
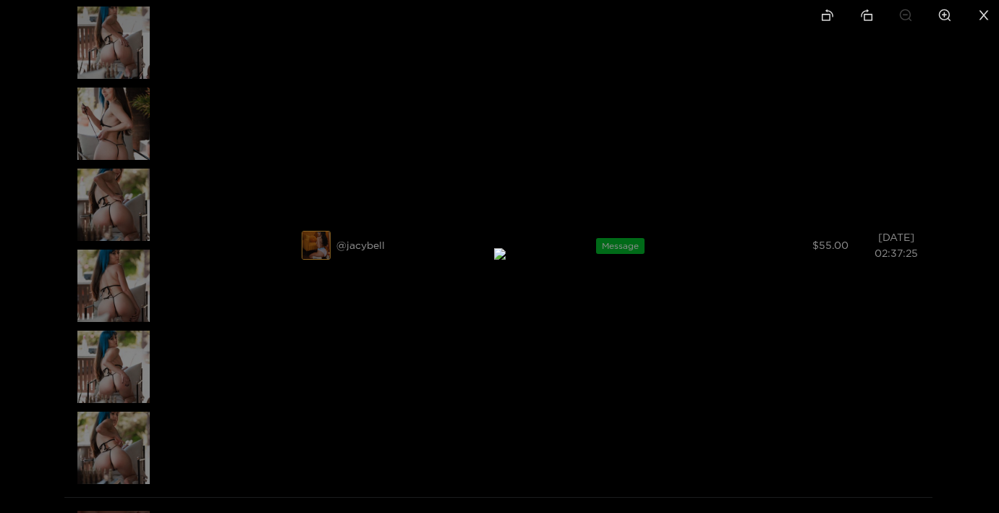
click at [103, 386] on div at bounding box center [499, 256] width 999 height 513
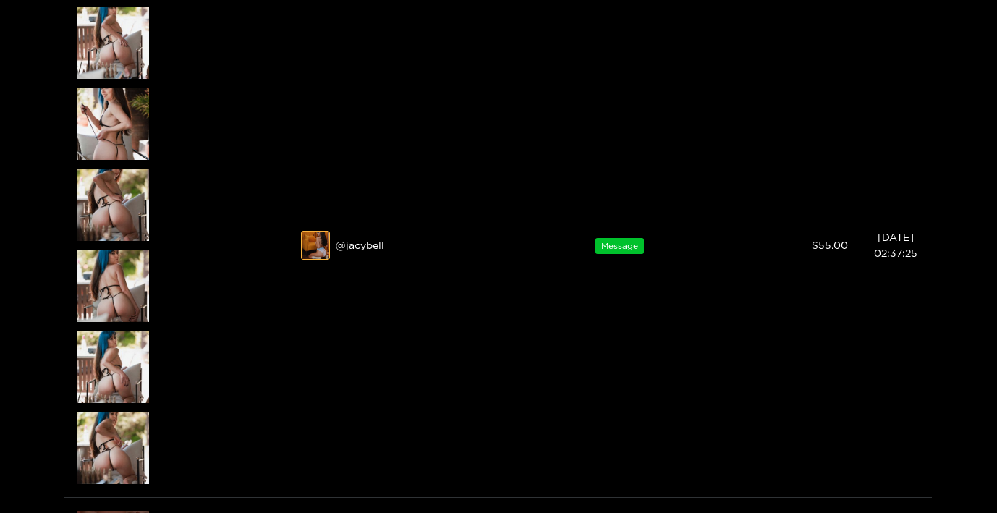
click at [103, 386] on div "Preview" at bounding box center [113, 367] width 72 height 72
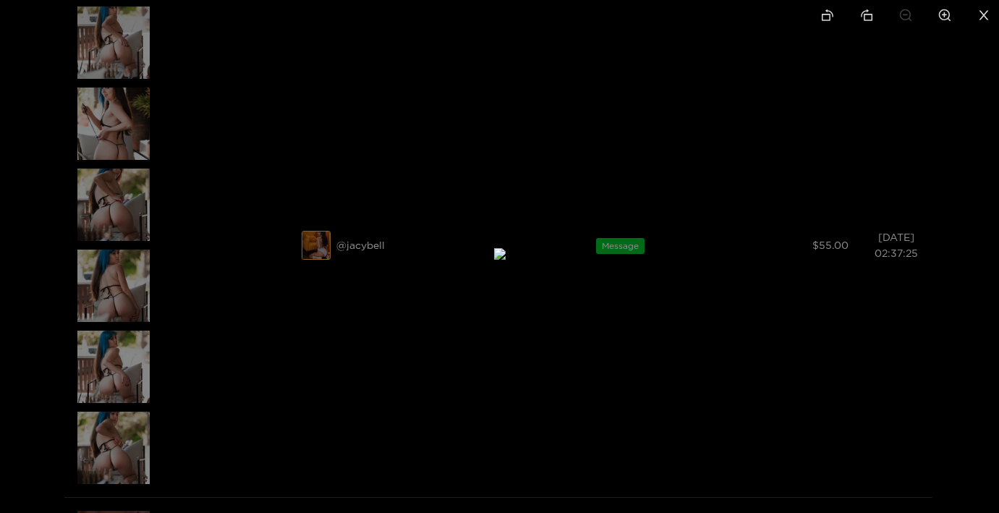
click at [940, 22] on li at bounding box center [944, 16] width 30 height 33
drag, startPoint x: 596, startPoint y: 186, endPoint x: 618, endPoint y: 79, distance: 109.2
click at [531, 149] on img at bounding box center [519, 160] width 23 height 23
click at [948, 12] on icon "zoom-in" at bounding box center [945, 15] width 12 height 12
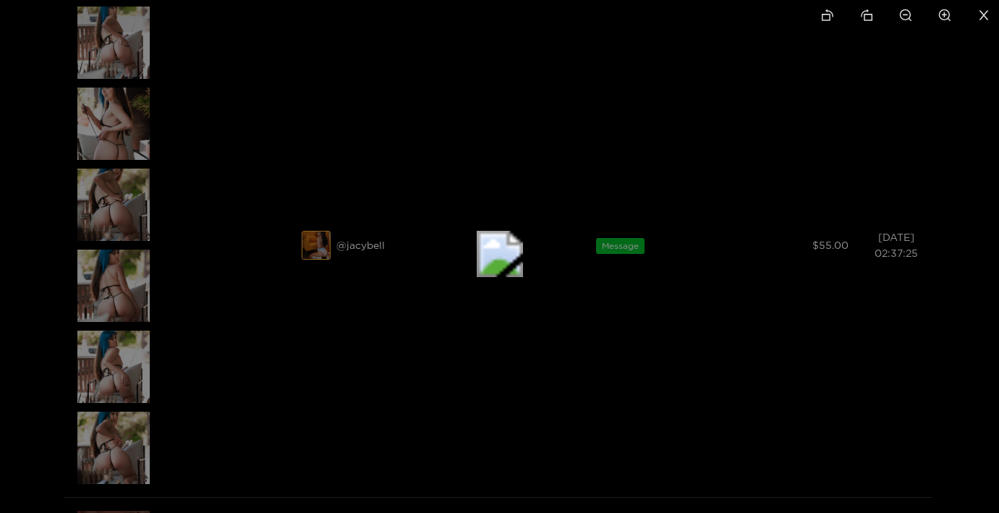
drag, startPoint x: 613, startPoint y: 294, endPoint x: 706, endPoint y: -69, distance: 374.7
click at [706, 0] on html "Home Feed Video Shorts Discover Messages Notifications 0 0 0 videos discover me…" at bounding box center [499, 51] width 999 height 513
drag, startPoint x: 650, startPoint y: 182, endPoint x: 678, endPoint y: 571, distance: 390.2
click at [678, 307] on html "Home Feed Video Shorts Discover Messages Notifications 0 0 0 videos discover me…" at bounding box center [499, 51] width 999 height 513
drag, startPoint x: 656, startPoint y: 160, endPoint x: 714, endPoint y: 566, distance: 409.9
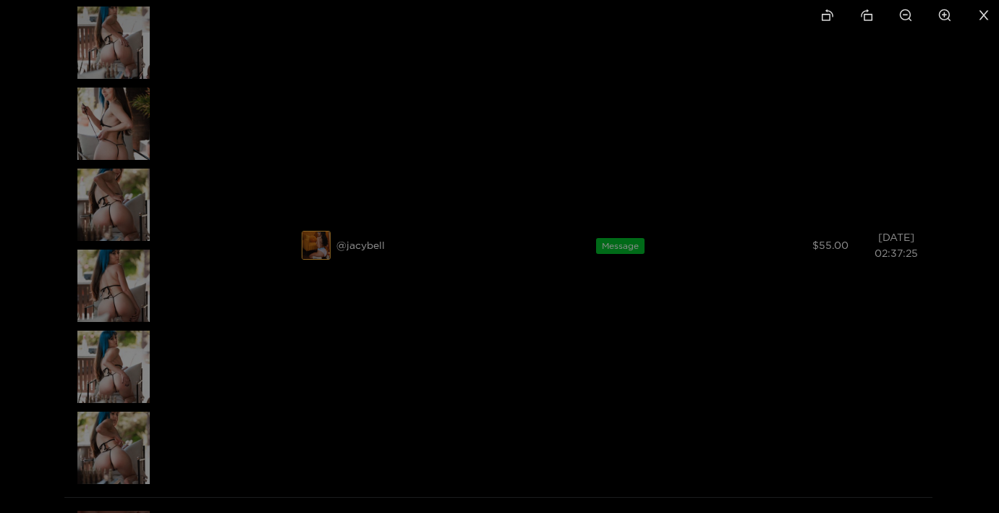
click at [714, 307] on html "Home Feed Video Shorts Discover Messages Notifications 0 0 0 videos discover me…" at bounding box center [499, 51] width 999 height 513
drag, startPoint x: 733, startPoint y: 370, endPoint x: 723, endPoint y: -80, distance: 450.0
click at [723, 0] on html "Home Feed Video Shorts Discover Messages Notifications 0 0 0 videos discover me…" at bounding box center [499, 51] width 999 height 513
drag, startPoint x: 676, startPoint y: 263, endPoint x: 599, endPoint y: -77, distance: 347.8
click at [599, 0] on html "Home Feed Video Shorts Discover Messages Notifications 0 0 0 videos discover me…" at bounding box center [499, 51] width 999 height 513
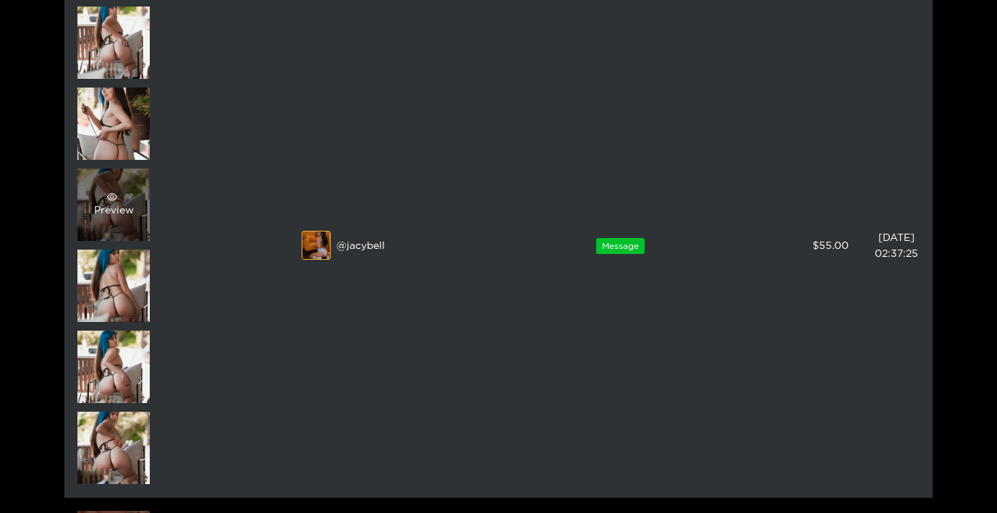
click at [101, 219] on div "Preview" at bounding box center [113, 205] width 72 height 72
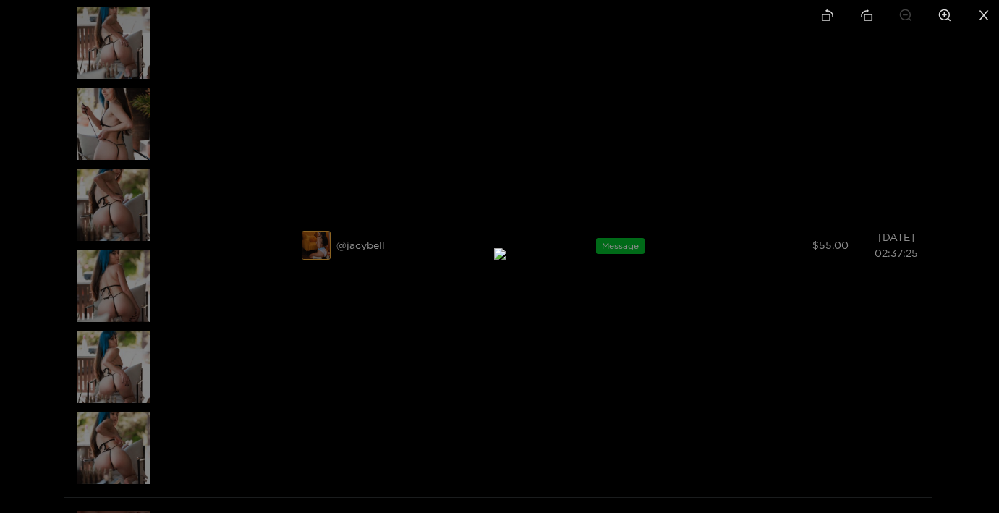
click at [945, 12] on icon "zoom-in" at bounding box center [944, 15] width 13 height 13
drag, startPoint x: 690, startPoint y: 218, endPoint x: 680, endPoint y: -79, distance: 297.5
click at [680, 0] on html "Home Feed Video Shorts Discover Messages Notifications 0 0 0 videos discover me…" at bounding box center [499, 51] width 999 height 513
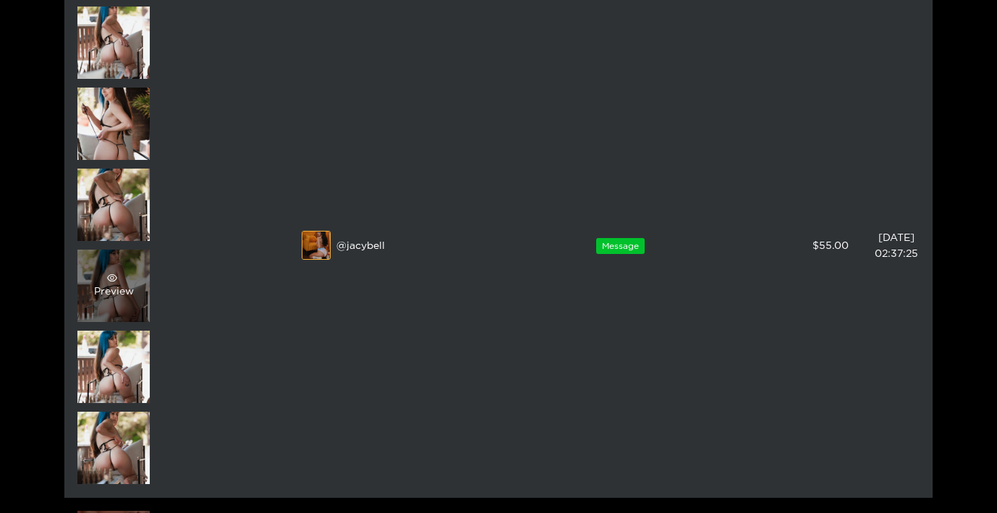
click at [116, 284] on div "Preview" at bounding box center [114, 286] width 40 height 26
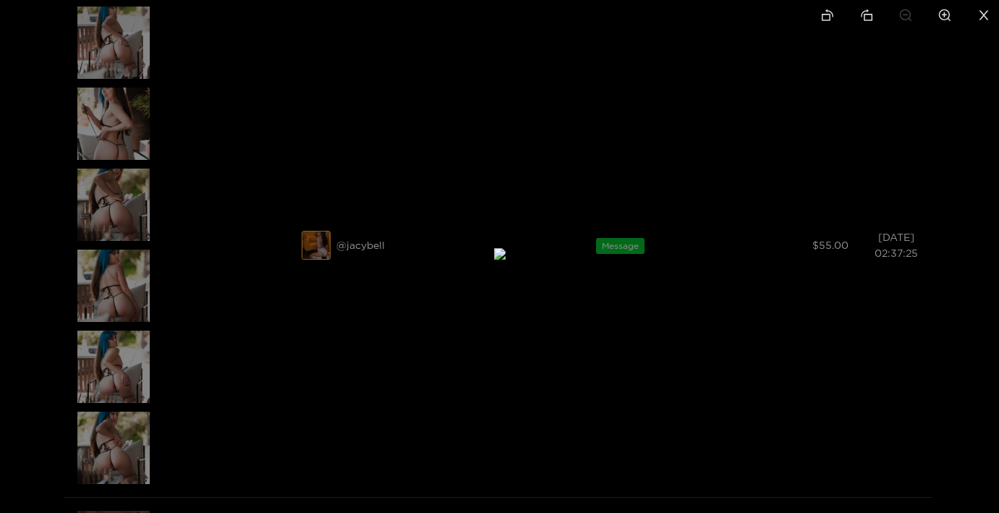
click at [950, 17] on icon "zoom-in" at bounding box center [944, 15] width 13 height 13
drag, startPoint x: 614, startPoint y: 275, endPoint x: 580, endPoint y: -22, distance: 298.5
click at [580, 0] on html "Home Feed Video Shorts Discover Messages Notifications 0 0 0 videos discover me…" at bounding box center [499, 51] width 999 height 513
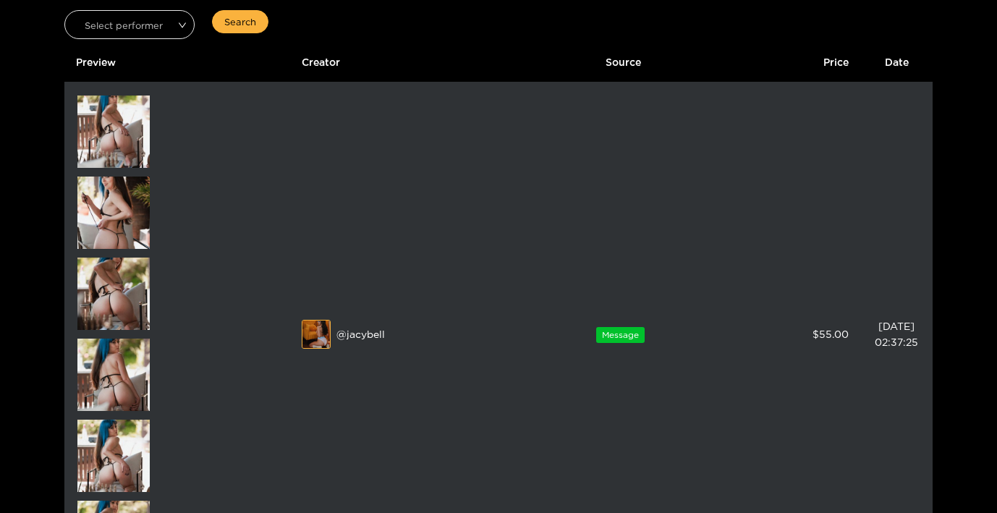
scroll to position [109, 0]
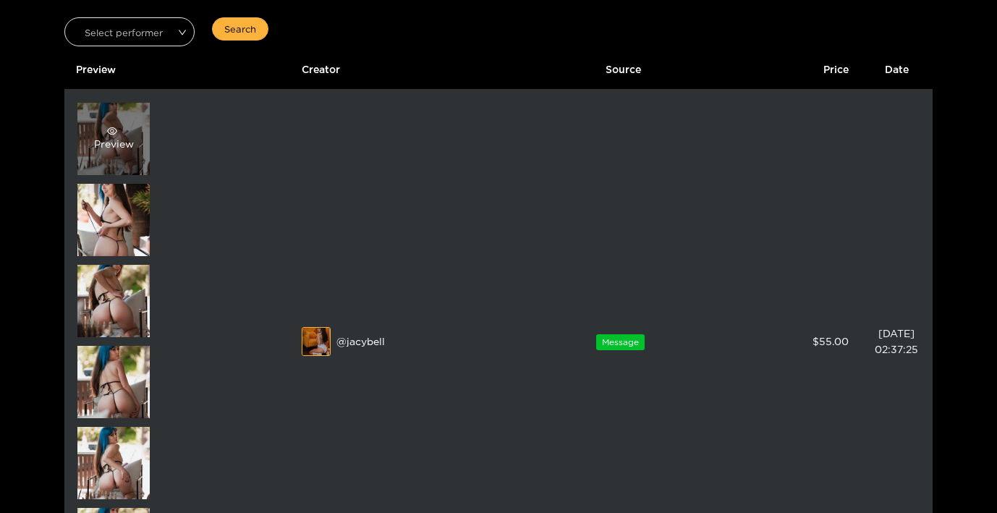
click at [124, 136] on div "Preview" at bounding box center [114, 139] width 40 height 26
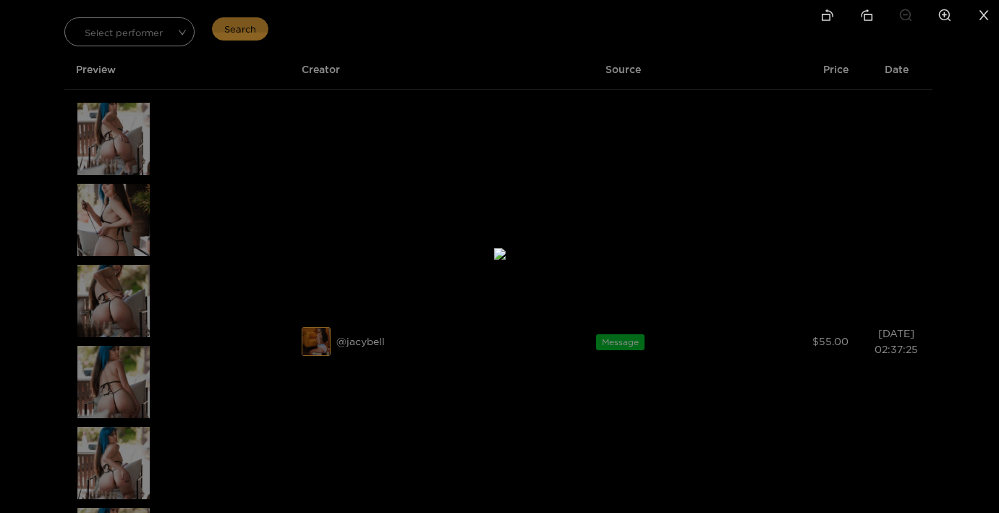
click at [506, 260] on img at bounding box center [500, 254] width 12 height 12
click at [948, 21] on icon "zoom-in" at bounding box center [944, 15] width 13 height 13
click at [916, 22] on li at bounding box center [905, 16] width 30 height 33
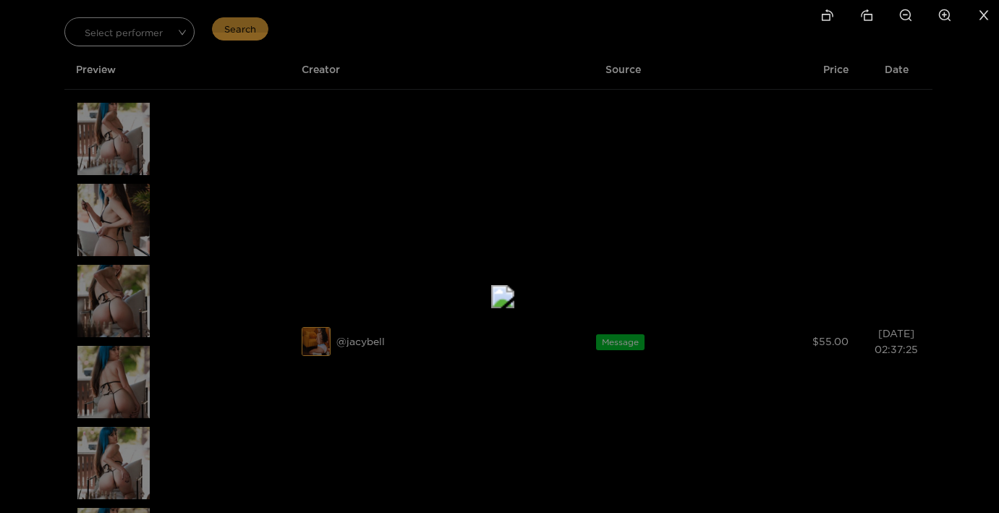
drag, startPoint x: 834, startPoint y: 126, endPoint x: 837, endPoint y: 169, distance: 43.5
click at [514, 285] on img at bounding box center [502, 296] width 23 height 23
click at [953, 17] on li at bounding box center [944, 16] width 30 height 33
drag, startPoint x: 767, startPoint y: 326, endPoint x: 741, endPoint y: 142, distance: 185.6
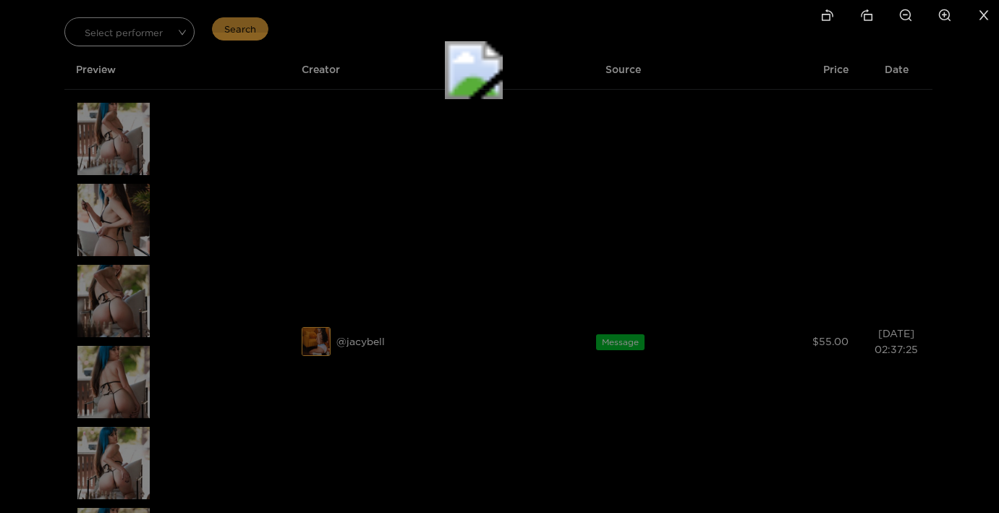
click at [503, 99] on img at bounding box center [474, 70] width 58 height 58
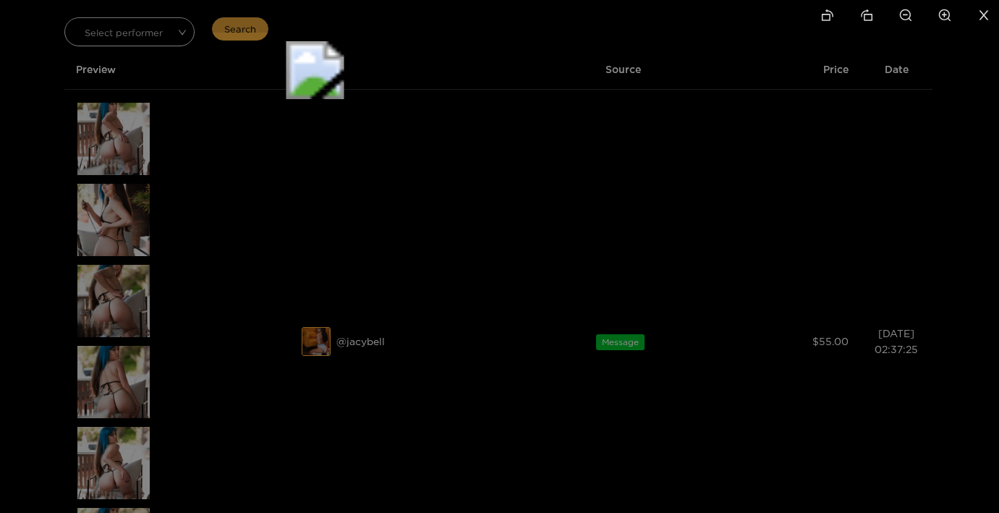
click at [903, 14] on icon "zoom-out" at bounding box center [906, 15] width 12 height 12
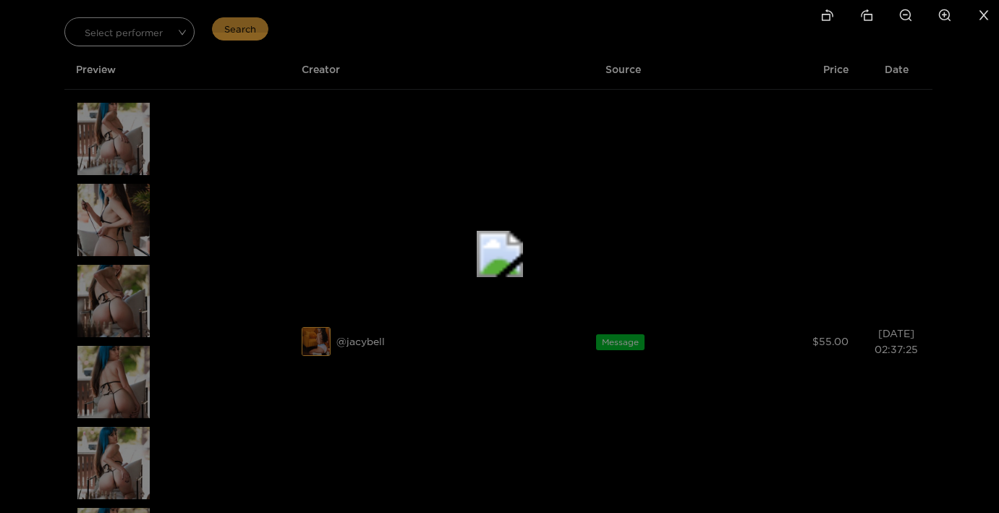
click at [903, 14] on icon "zoom-out" at bounding box center [906, 15] width 12 height 12
click at [905, 226] on div at bounding box center [499, 256] width 999 height 513
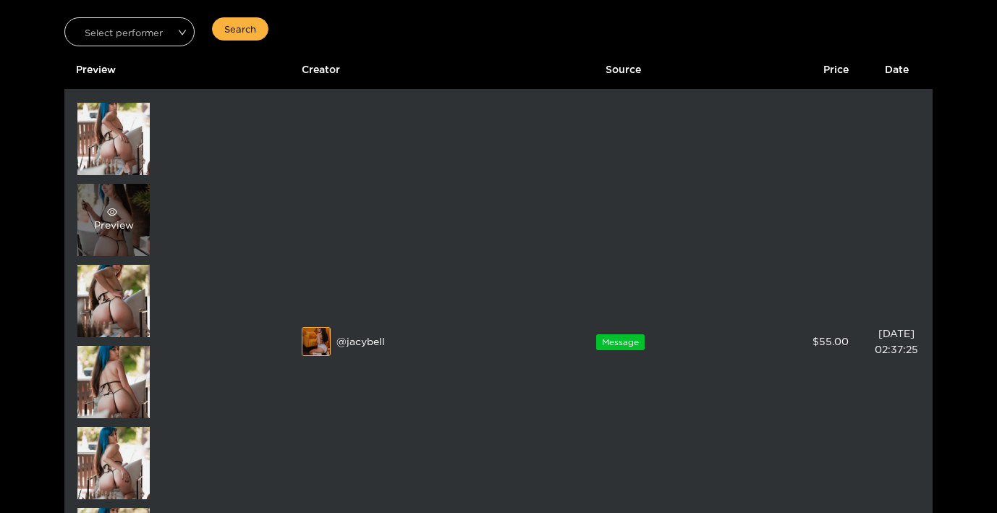
click at [108, 230] on div "Preview" at bounding box center [114, 220] width 40 height 26
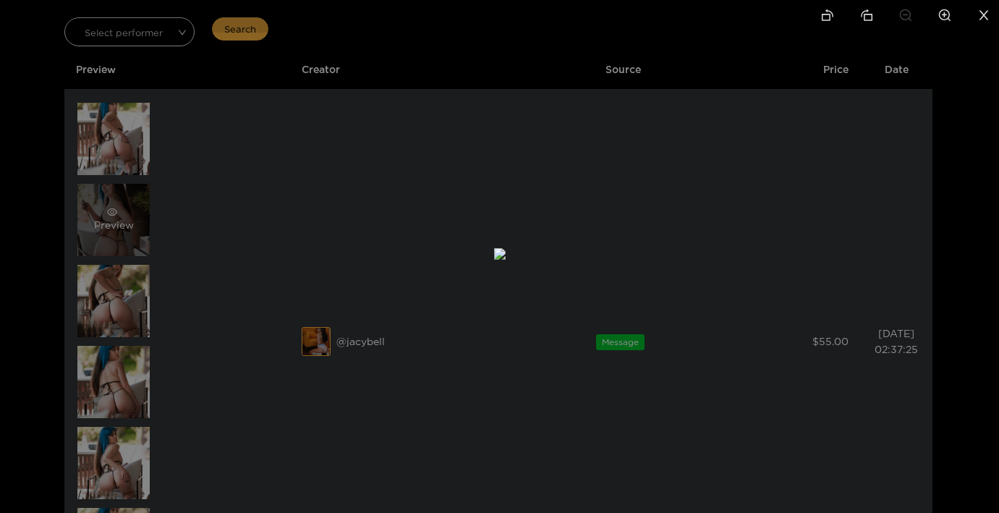
click at [108, 230] on div at bounding box center [499, 256] width 999 height 513
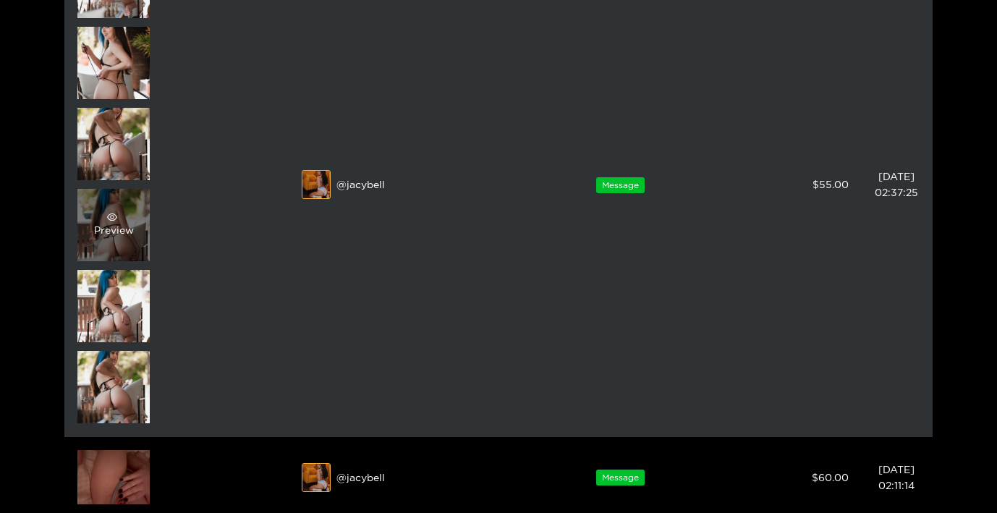
scroll to position [271, 0]
